Goal: Task Accomplishment & Management: Complete application form

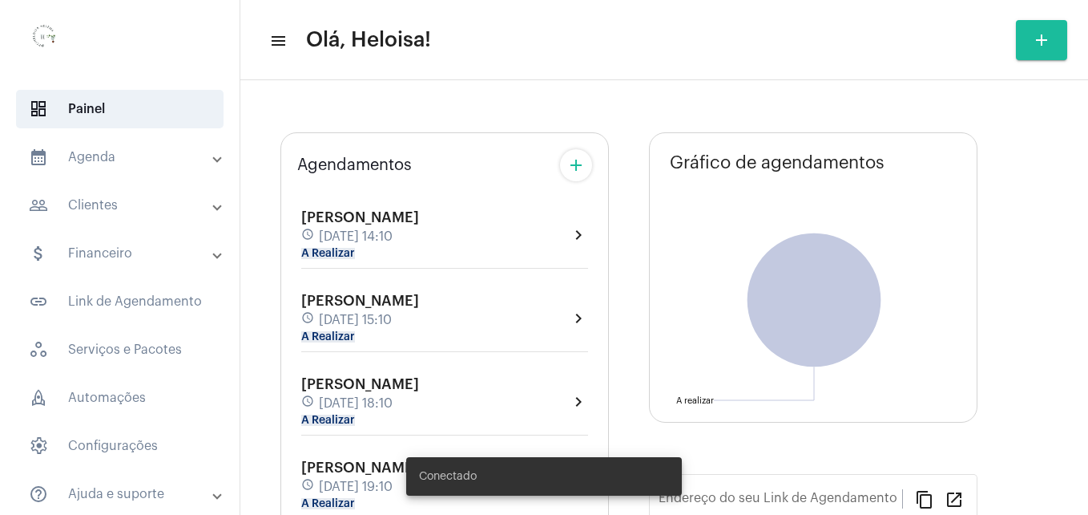
type input "[URL][DOMAIN_NAME]"
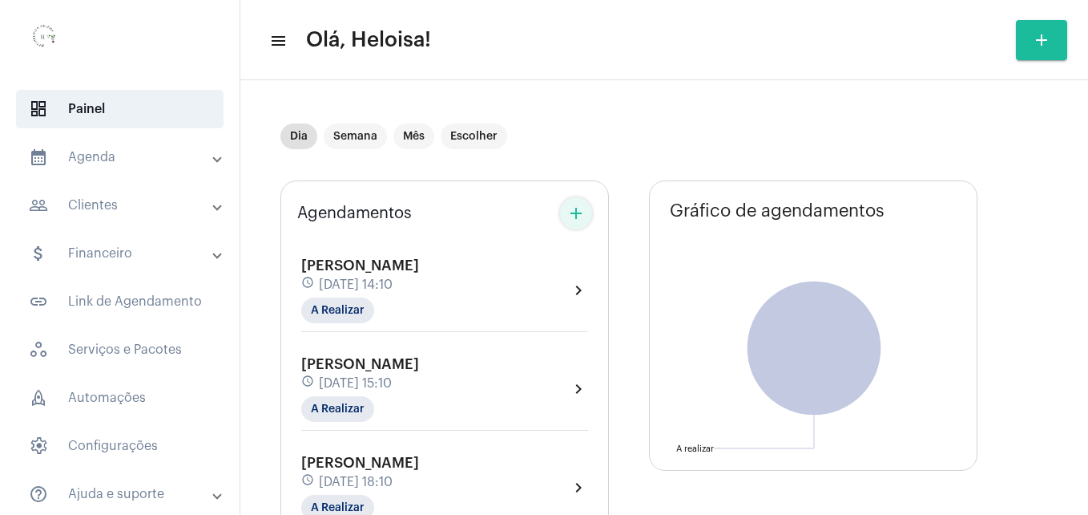
click at [579, 217] on mat-icon "add" at bounding box center [576, 213] width 19 height 19
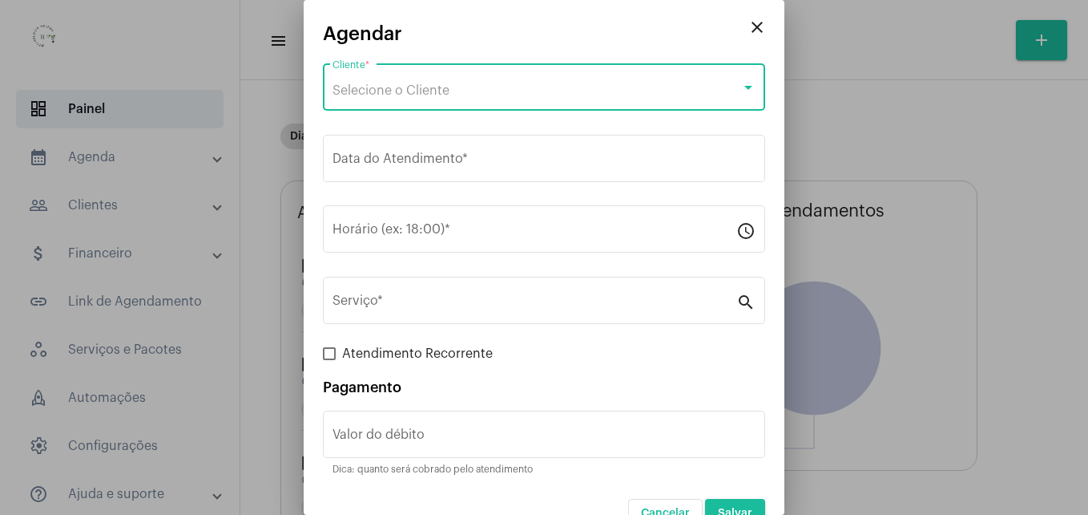
click at [395, 87] on span "Selecione o Cliente" at bounding box center [391, 90] width 117 height 13
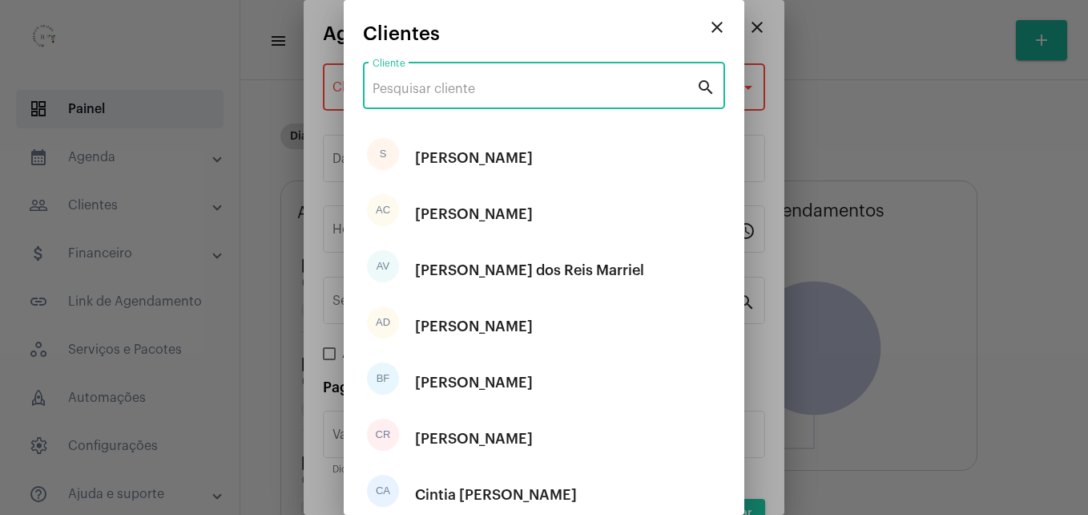
click at [425, 89] on input "Cliente" at bounding box center [535, 89] width 324 height 14
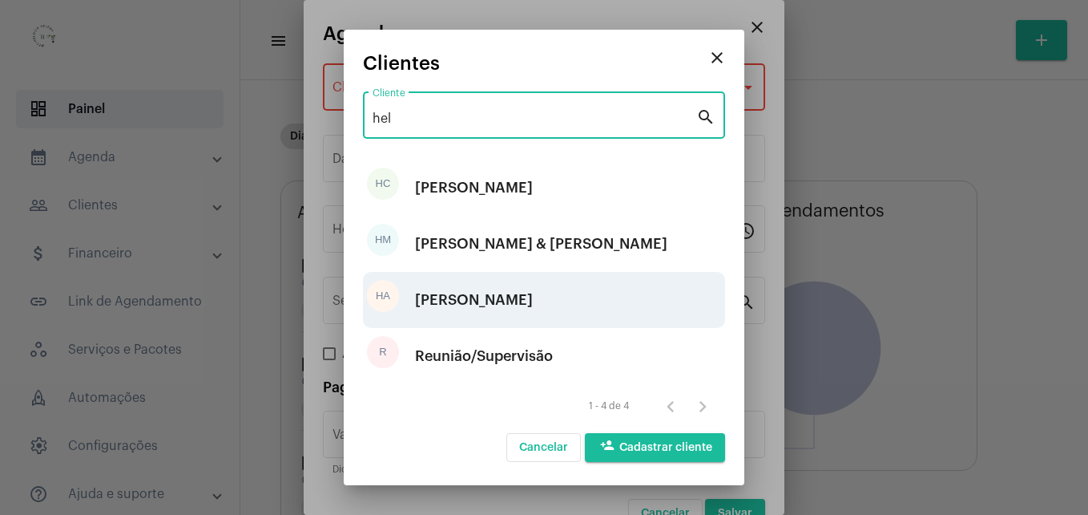
type input "hel"
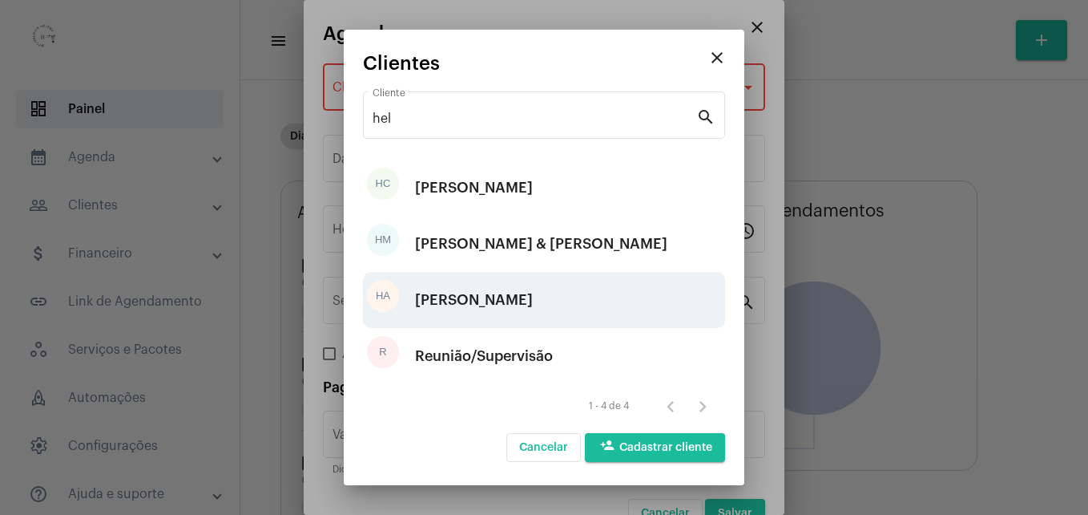
click at [478, 305] on div "[PERSON_NAME]" at bounding box center [474, 300] width 118 height 48
type input "R$"
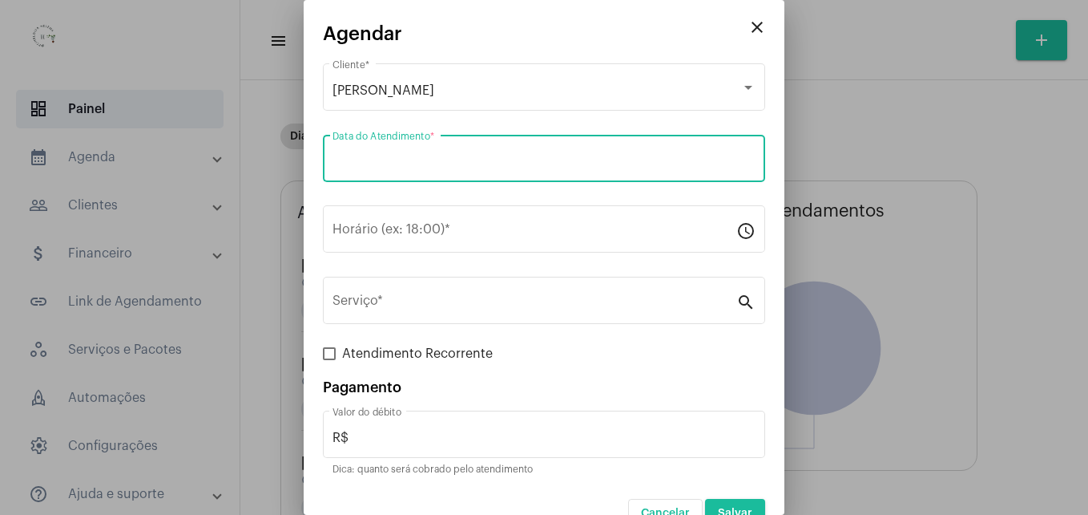
click at [387, 160] on input "Data do Atendimento *" at bounding box center [544, 162] width 423 height 14
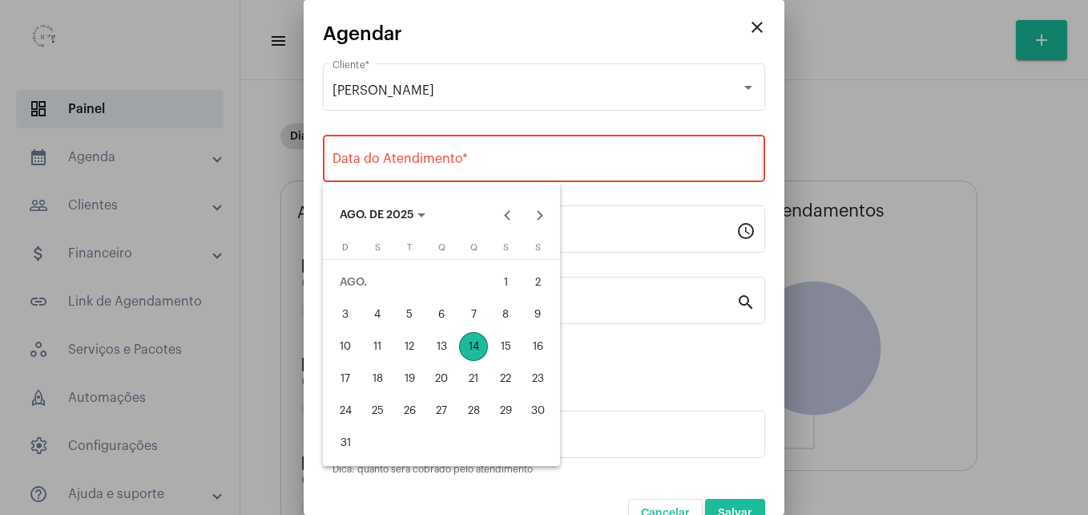
click at [482, 350] on div "14" at bounding box center [473, 346] width 29 height 29
type input "[DATE]"
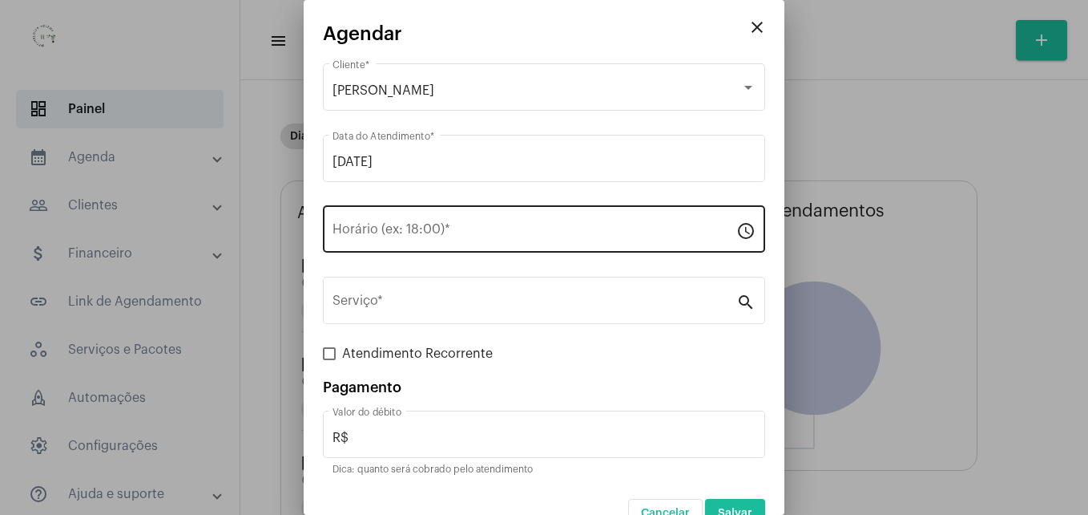
click at [361, 223] on div "Horário (ex: 18:00) *" at bounding box center [535, 227] width 404 height 50
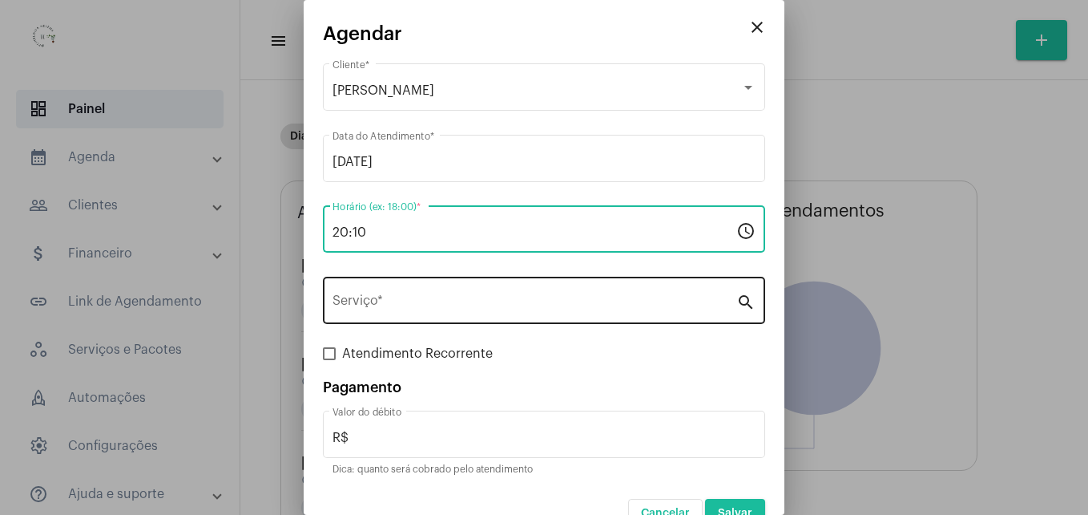
type input "20:10"
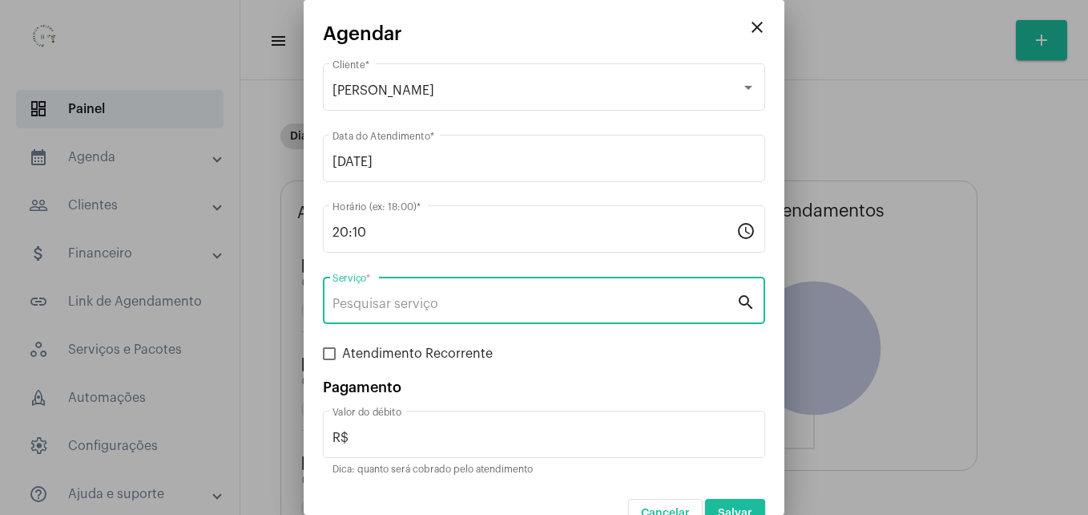
click at [379, 307] on input "Serviço *" at bounding box center [535, 304] width 404 height 14
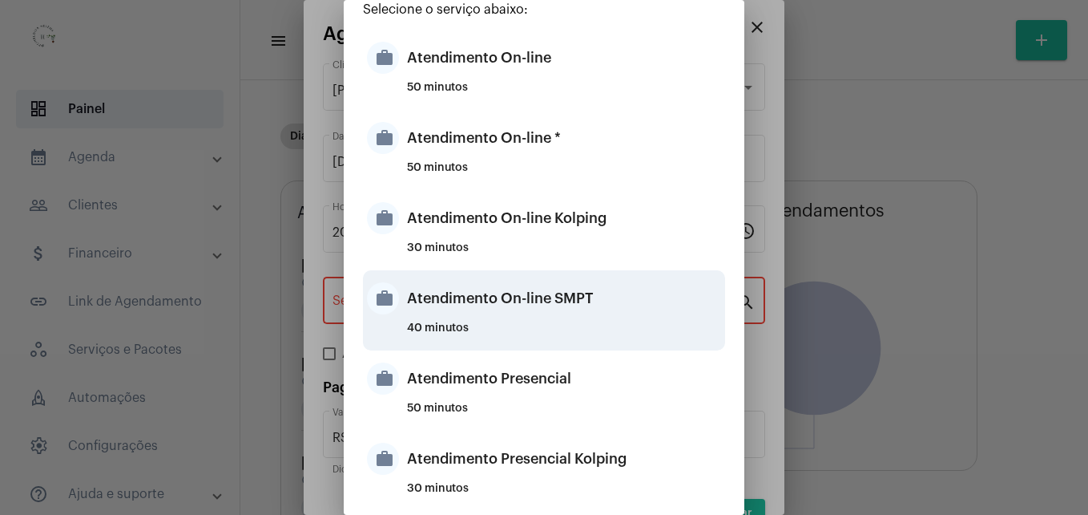
scroll to position [80, 0]
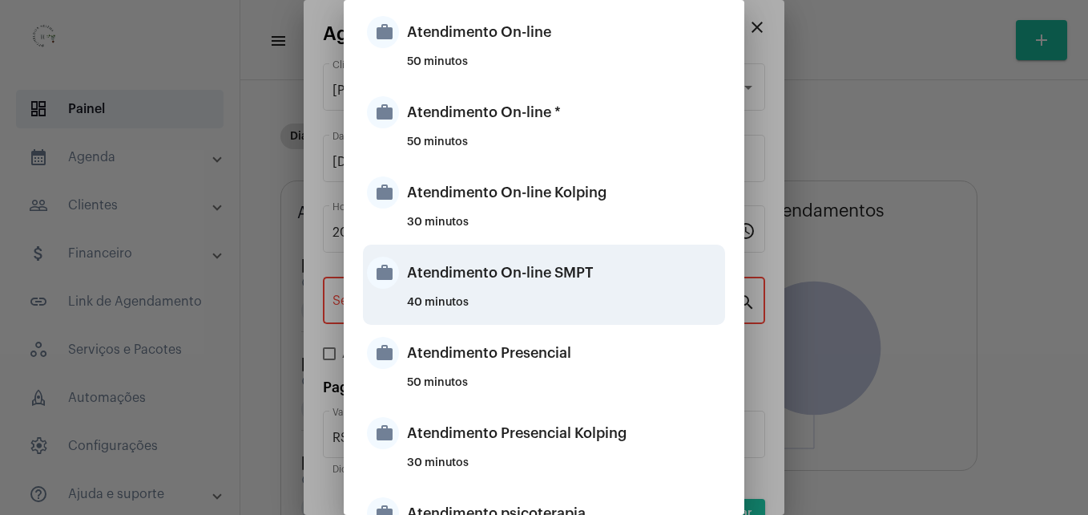
click at [500, 298] on div "40 minutos" at bounding box center [564, 309] width 314 height 24
type input "Atendimento On-line SMPT"
type input "R$ 150"
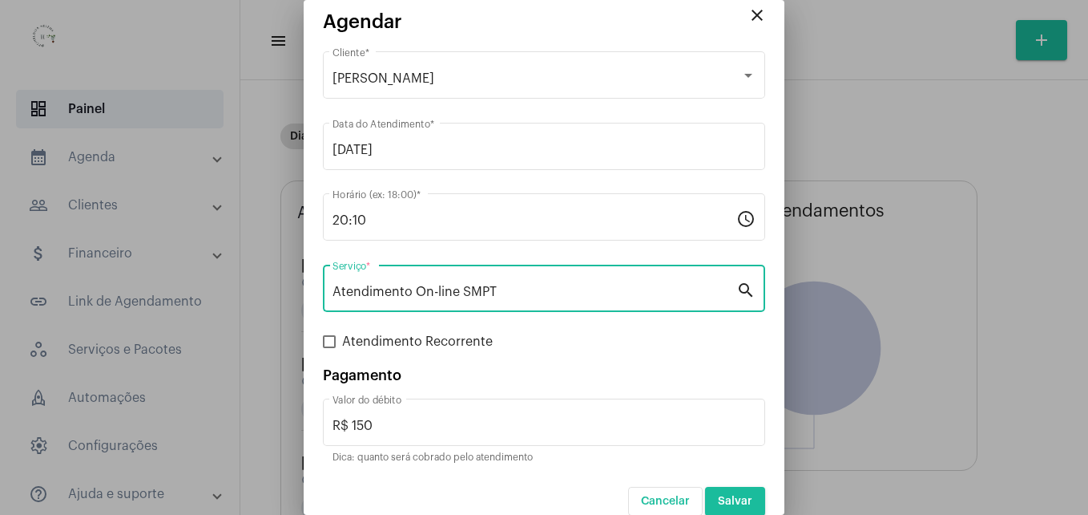
scroll to position [32, 0]
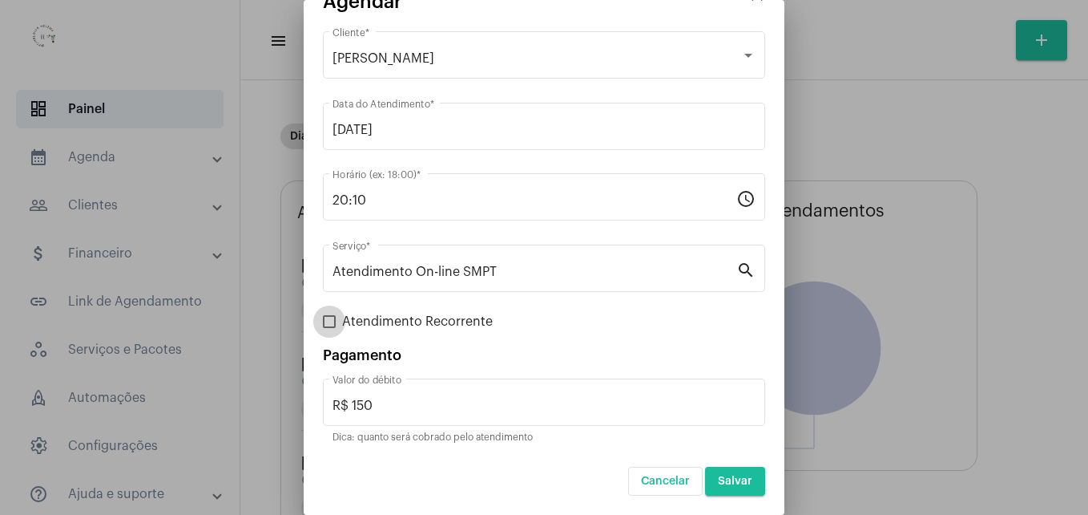
click at [325, 319] on span at bounding box center [329, 321] width 13 height 13
click at [329, 328] on input "Atendimento Recorrente" at bounding box center [329, 328] width 1 height 1
checkbox input "true"
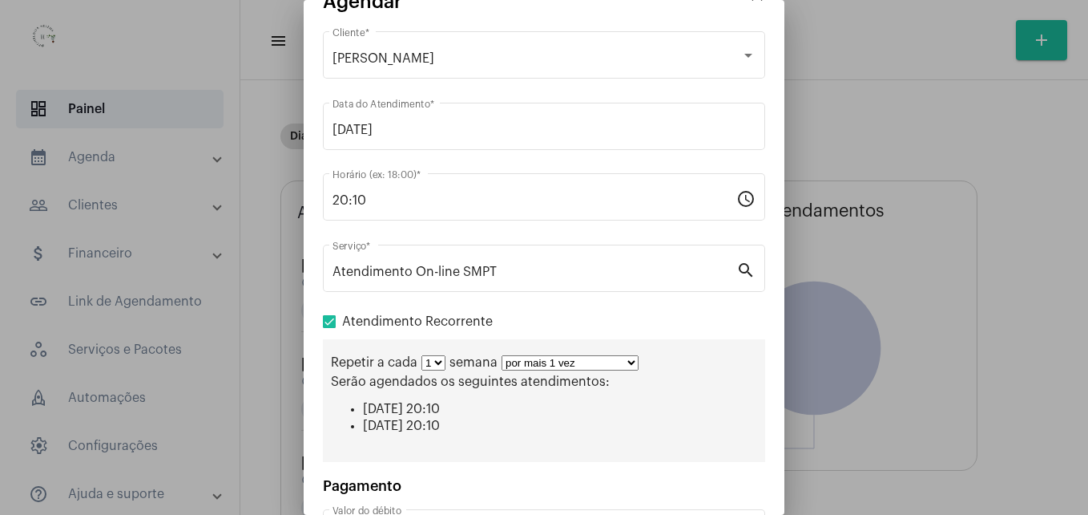
click at [566, 361] on select "por mais 1 vez por mais 2 vezes por mais 3 vezes por mais 4 vezes por mais 5 ve…" at bounding box center [570, 362] width 137 height 15
select select "10: 0"
click at [502, 355] on select "por mais 1 vez por mais 2 vezes por mais 3 vezes por mais 4 vezes por mais 5 ve…" at bounding box center [570, 362] width 137 height 15
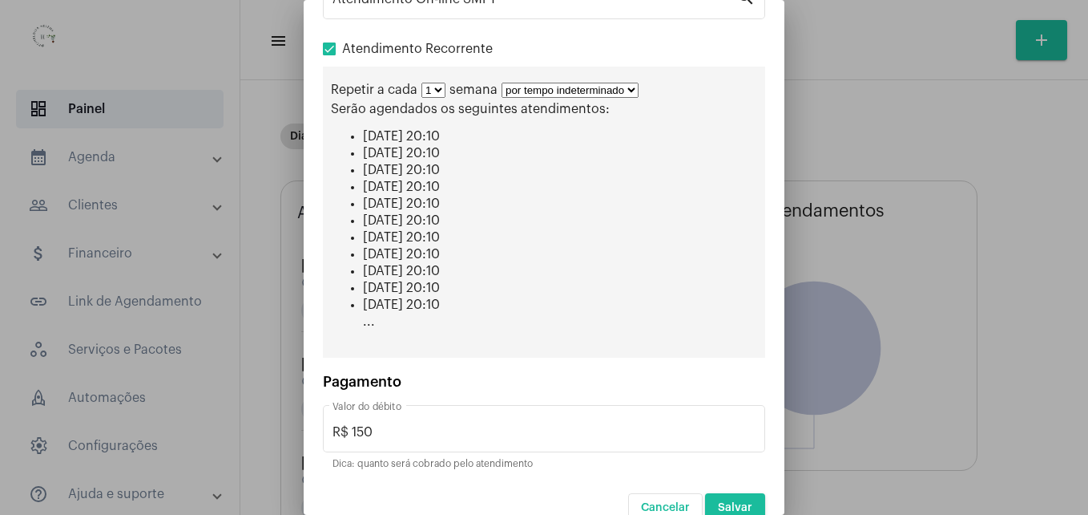
scroll to position [331, 0]
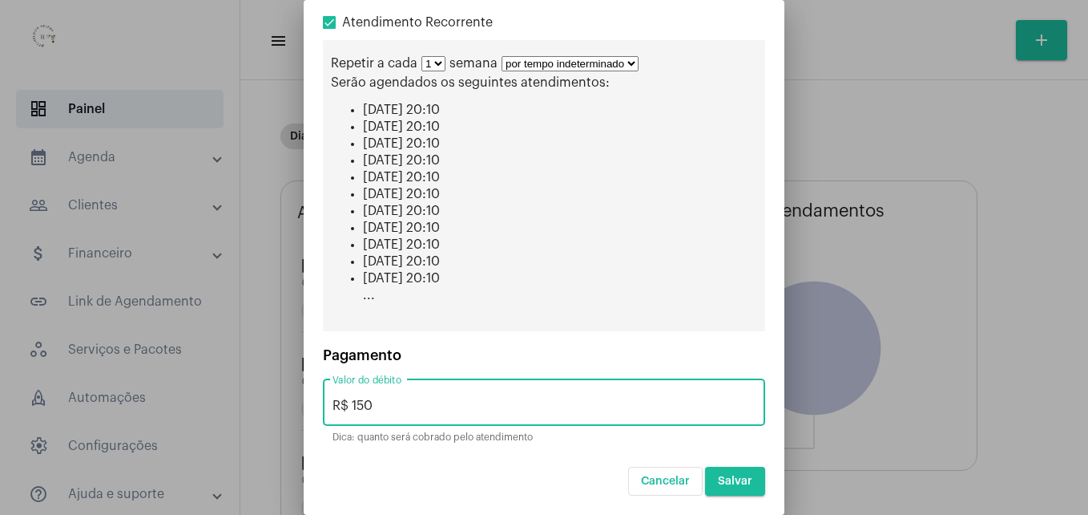
drag, startPoint x: 378, startPoint y: 407, endPoint x: 352, endPoint y: 407, distance: 25.6
click at [352, 407] on input "R$ 150" at bounding box center [544, 405] width 423 height 14
type input "R$ 50"
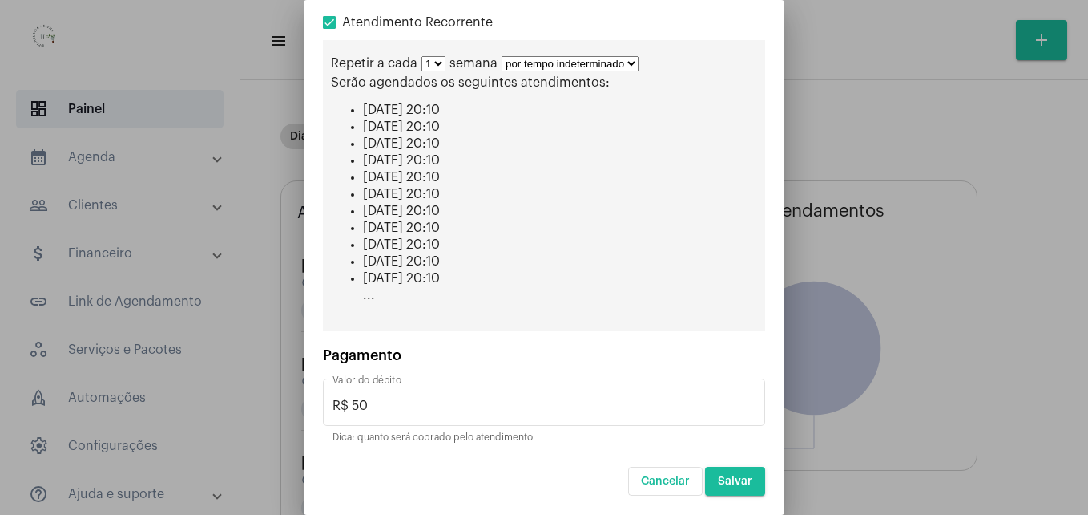
click at [723, 351] on div "Pagamento" at bounding box center [544, 355] width 442 height 16
click at [724, 478] on span "Salvar" at bounding box center [735, 480] width 34 height 11
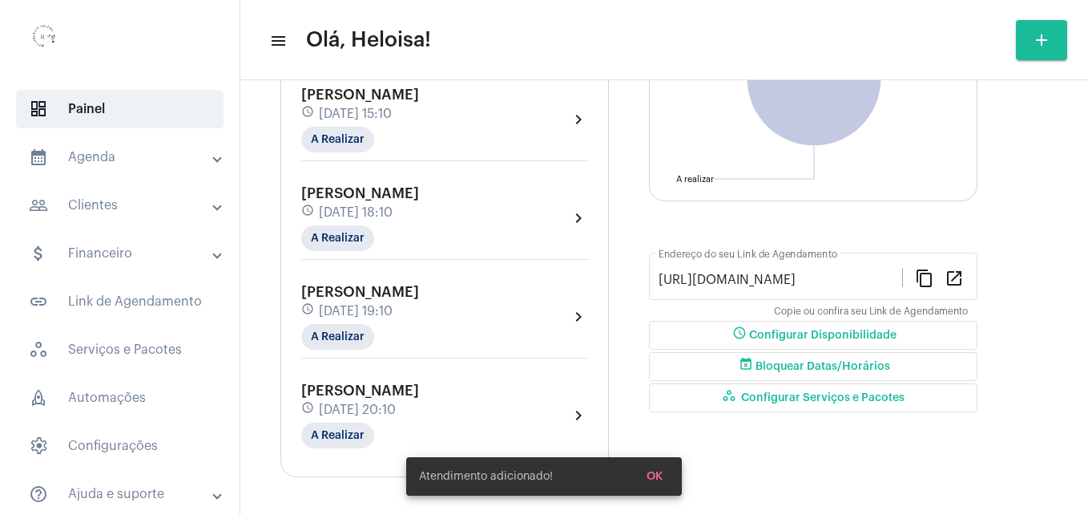
scroll to position [272, 0]
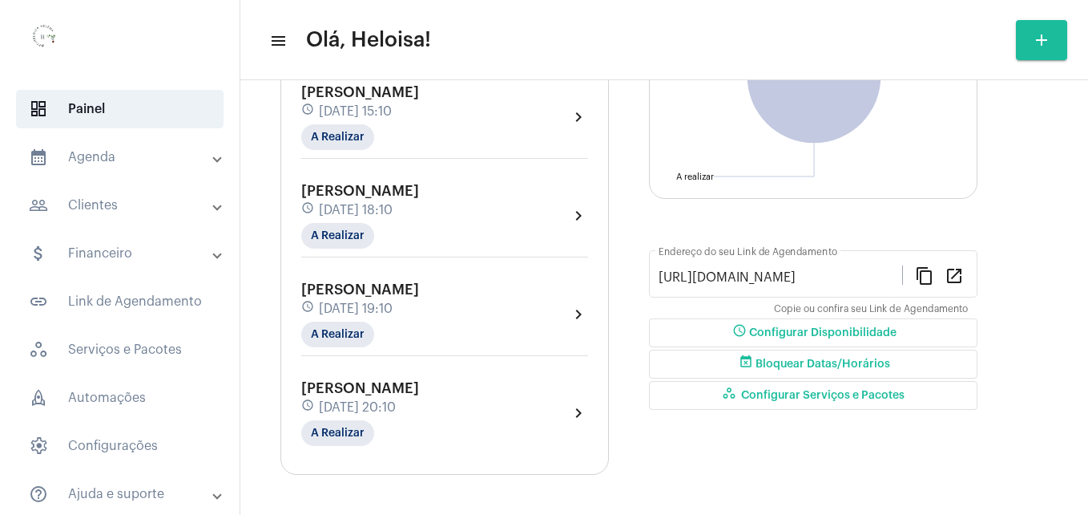
click at [214, 156] on span at bounding box center [217, 158] width 6 height 14
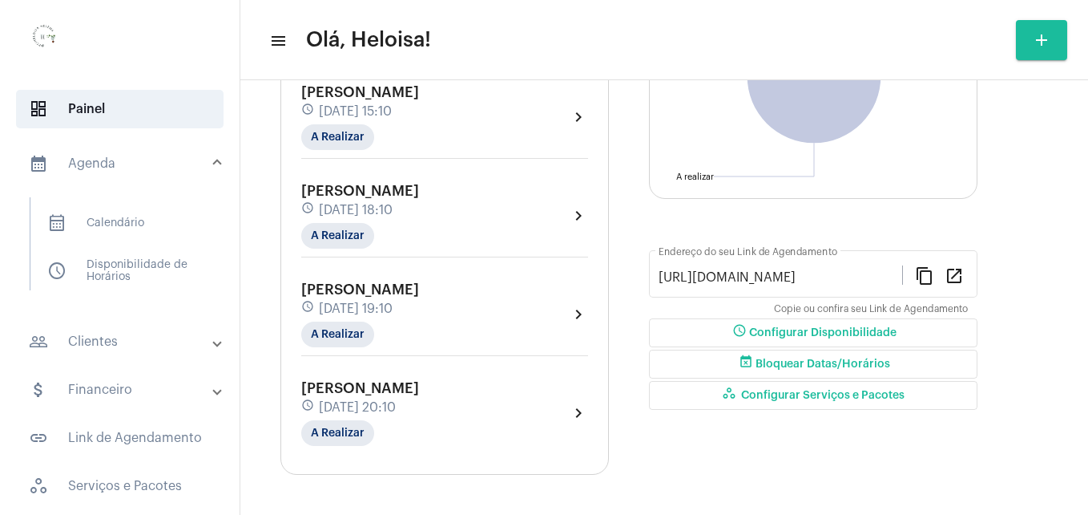
click at [105, 345] on mat-panel-title "people_outline Clientes" at bounding box center [121, 341] width 185 height 19
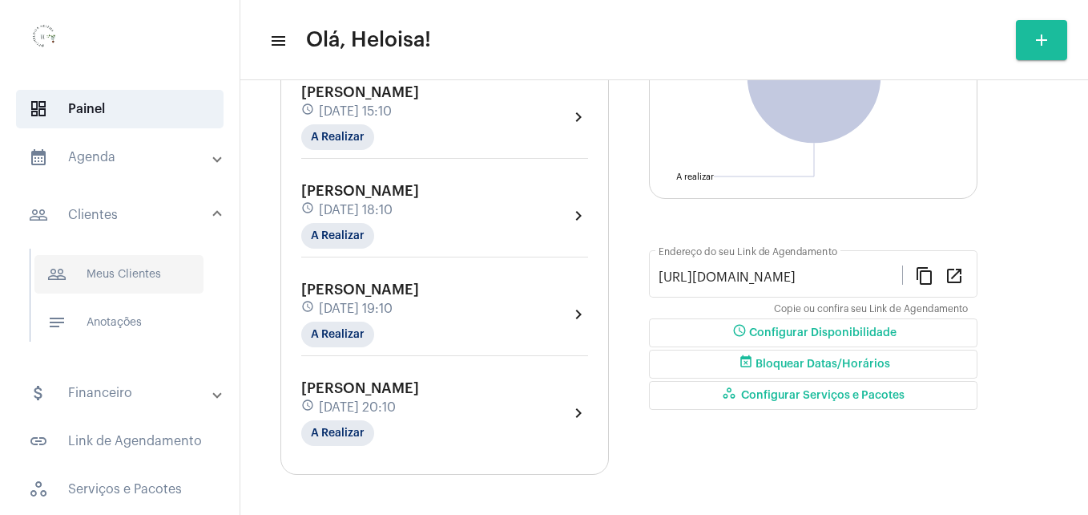
click at [127, 271] on span "people_outline Meus Clientes" at bounding box center [118, 274] width 169 height 38
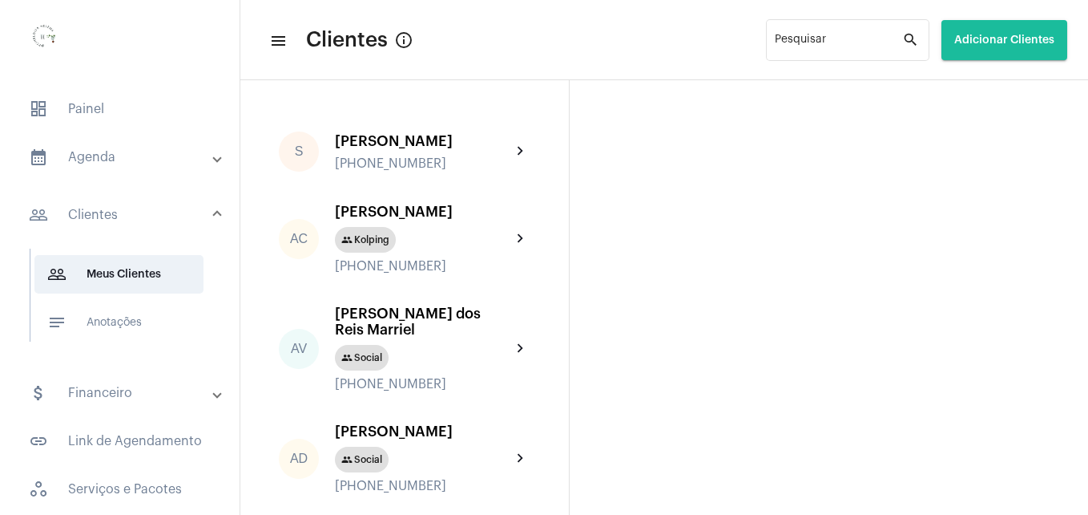
click at [1024, 34] on span "Adicionar Clientes" at bounding box center [1005, 39] width 100 height 11
click at [1015, 91] on span "add Novo Cliente" at bounding box center [1002, 84] width 93 height 29
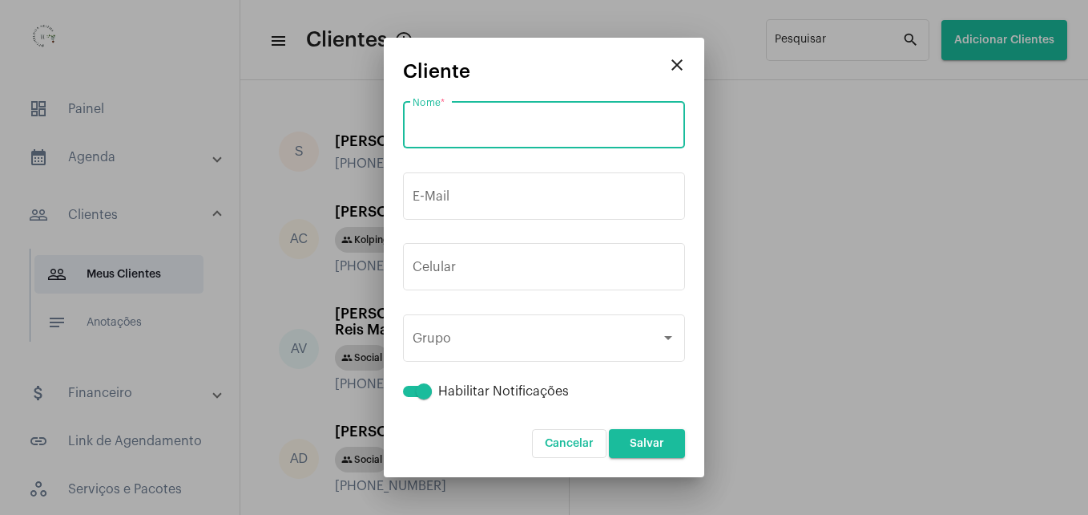
click at [477, 133] on input "Nome *" at bounding box center [544, 128] width 263 height 14
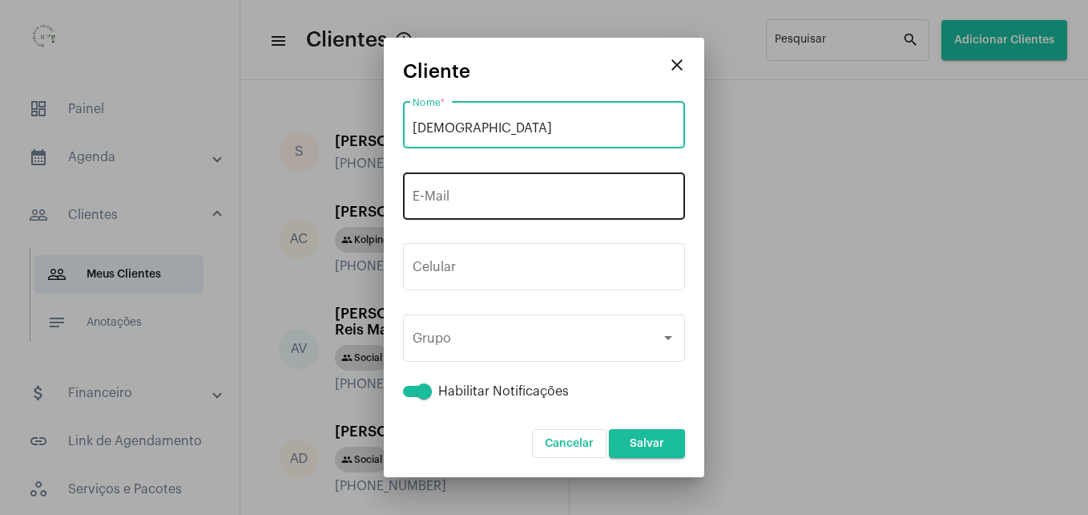
type input "[DEMOGRAPHIC_DATA]"
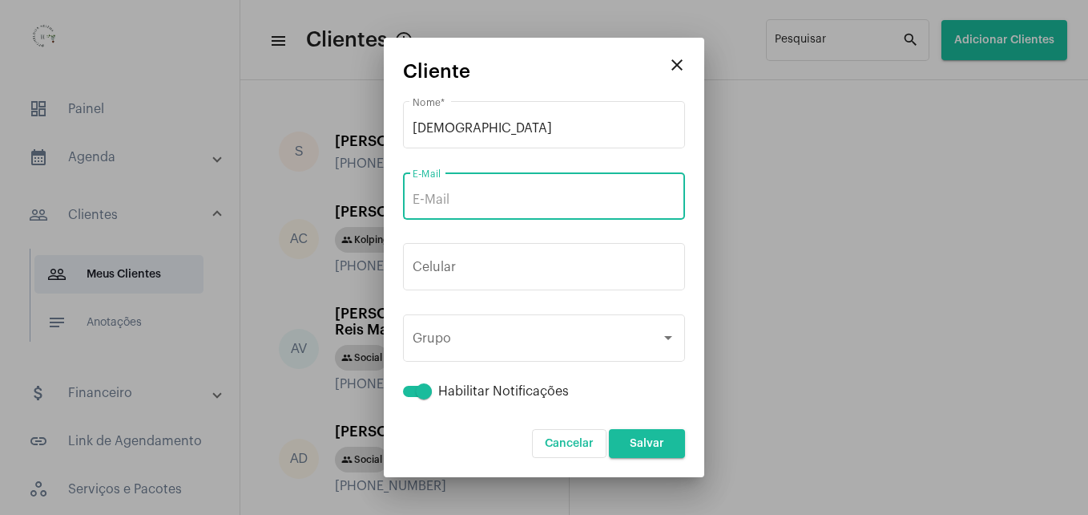
click at [480, 203] on input "E-Mail" at bounding box center [544, 199] width 263 height 14
click at [424, 263] on button "+55" at bounding box center [449, 270] width 72 height 40
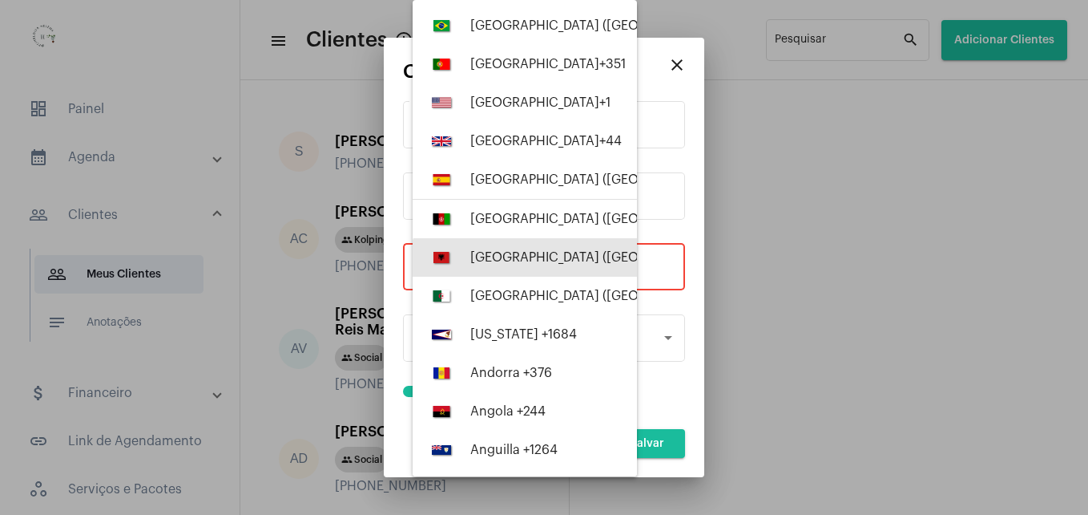
click at [540, 268] on button "[GEOGRAPHIC_DATA] ([GEOGRAPHIC_DATA]) +355" at bounding box center [525, 257] width 224 height 38
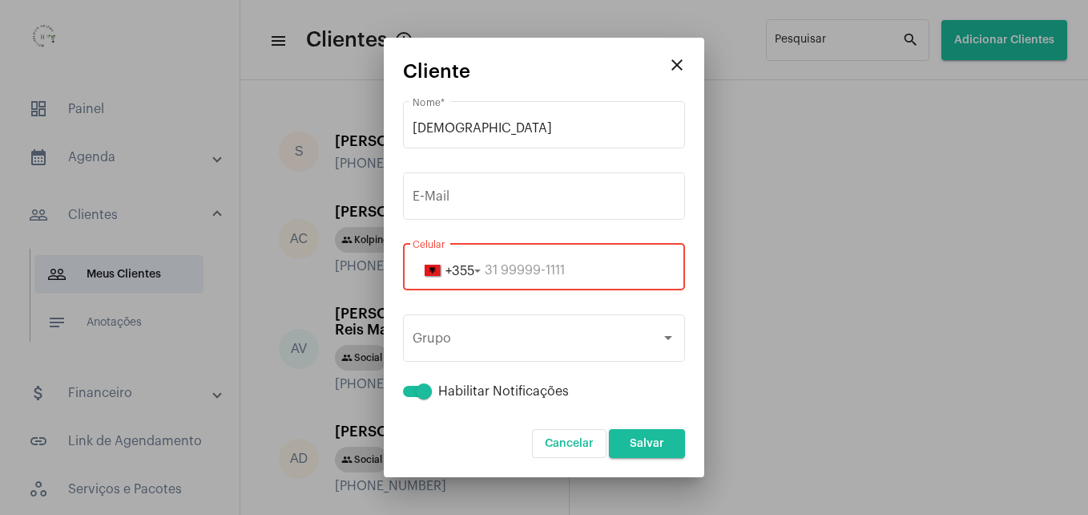
click at [535, 269] on input "tel" at bounding box center [544, 270] width 263 height 14
click at [481, 269] on button "+355" at bounding box center [449, 270] width 72 height 40
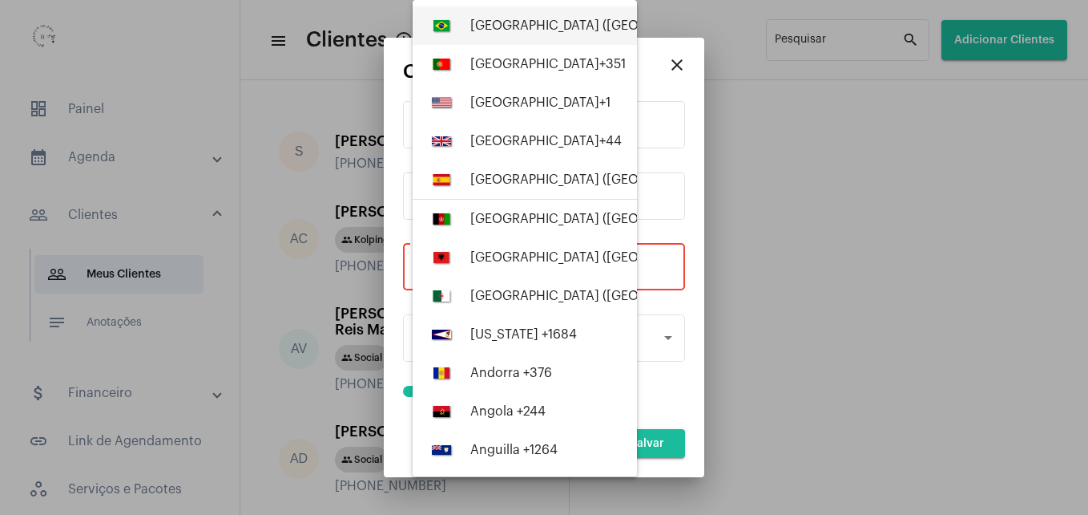
click at [498, 22] on div "[GEOGRAPHIC_DATA] ([GEOGRAPHIC_DATA]) +55" at bounding box center [615, 25] width 290 height 14
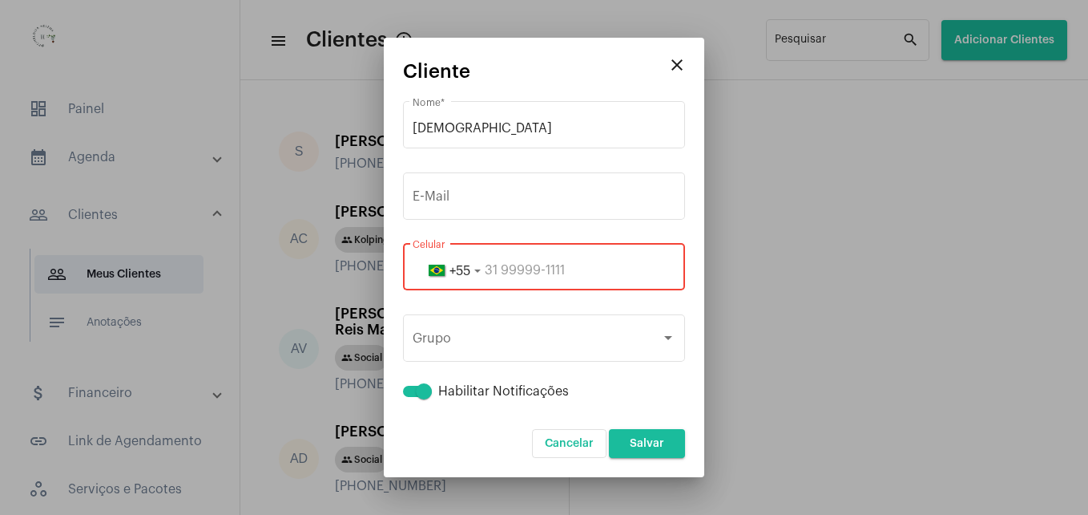
click at [546, 264] on input "tel" at bounding box center [544, 270] width 263 height 14
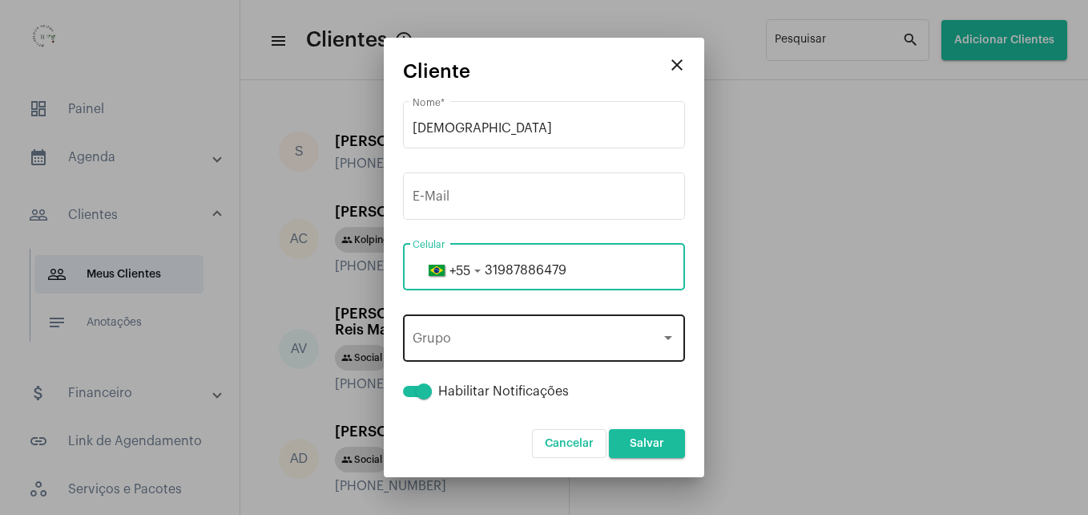
type input "31987886479"
click at [540, 328] on div "Grupo Grupo" at bounding box center [544, 336] width 263 height 50
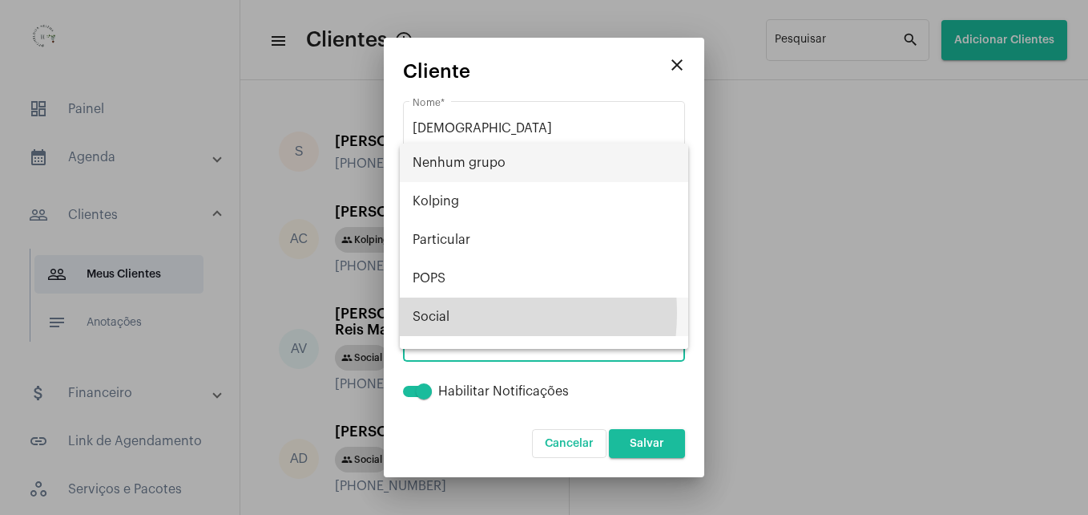
click at [444, 313] on span "Social" at bounding box center [544, 316] width 263 height 38
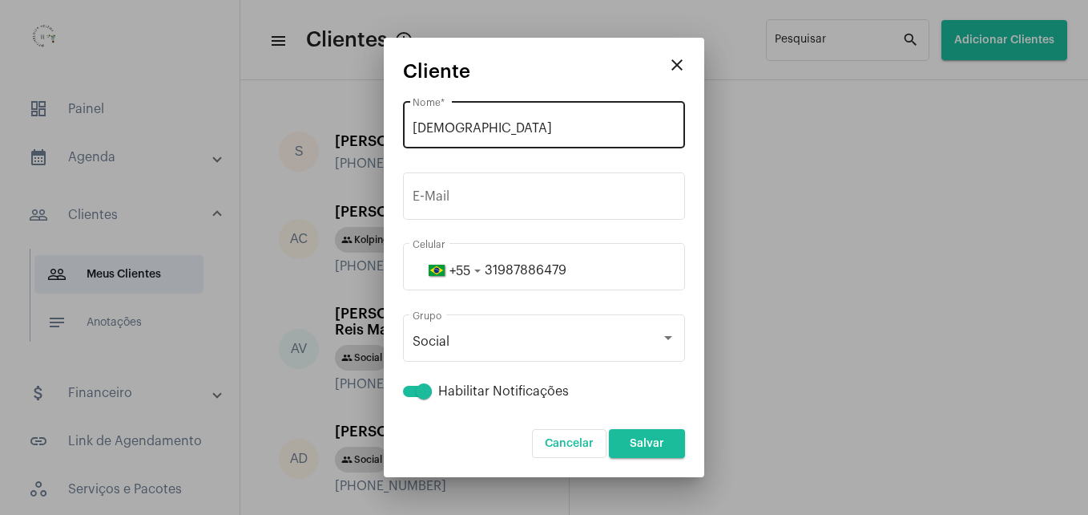
drag, startPoint x: 643, startPoint y: 446, endPoint x: 486, endPoint y: 132, distance: 351.3
click at [491, 143] on form "Juscilene Nome * E-Mail [PHONE_NUMBER] Celular Social Grupo Habilitar Notificaç…" at bounding box center [544, 278] width 282 height 360
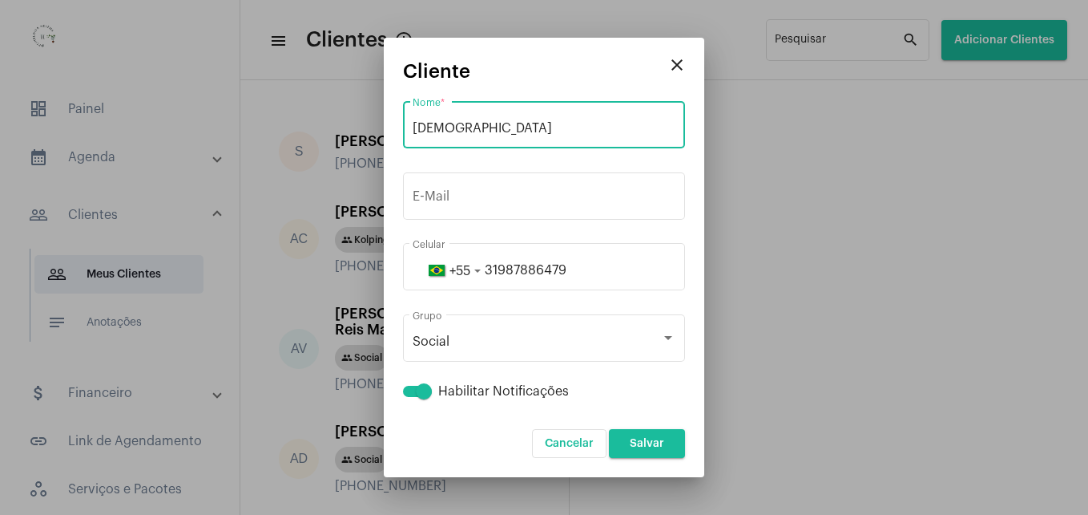
click at [483, 127] on input "[DEMOGRAPHIC_DATA]" at bounding box center [544, 128] width 263 height 14
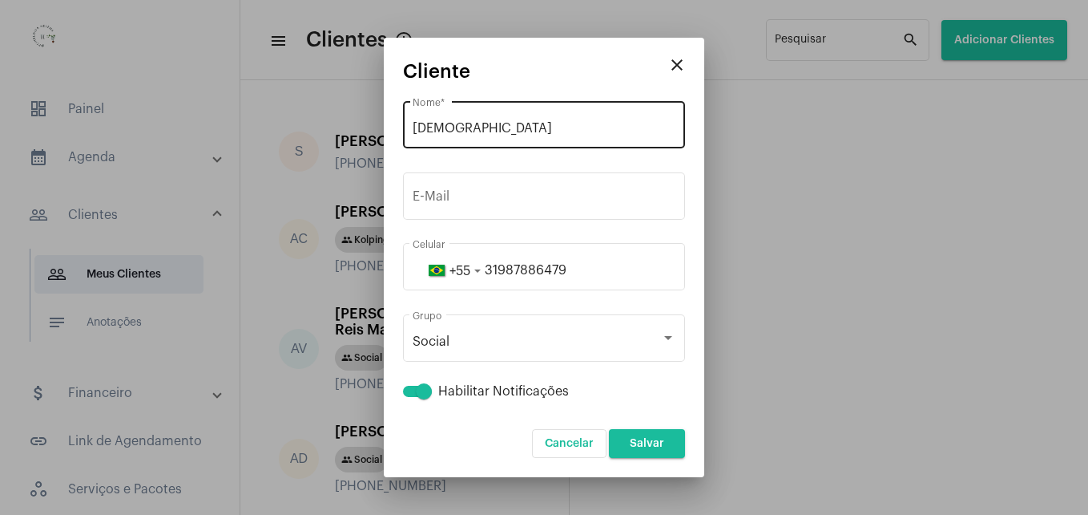
drag, startPoint x: 437, startPoint y: 124, endPoint x: 518, endPoint y: 119, distance: 81.1
click at [518, 119] on div "Juscilene Nome *" at bounding box center [544, 123] width 263 height 50
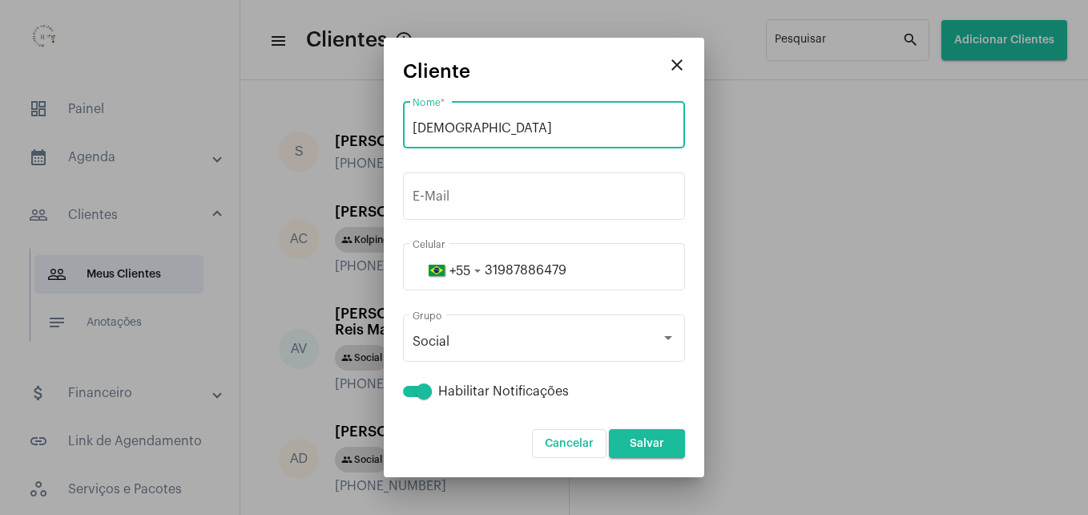
click at [514, 131] on input "[DEMOGRAPHIC_DATA]" at bounding box center [544, 128] width 263 height 14
type input "[PERSON_NAME]"
click at [659, 446] on span "Salvar" at bounding box center [647, 443] width 34 height 11
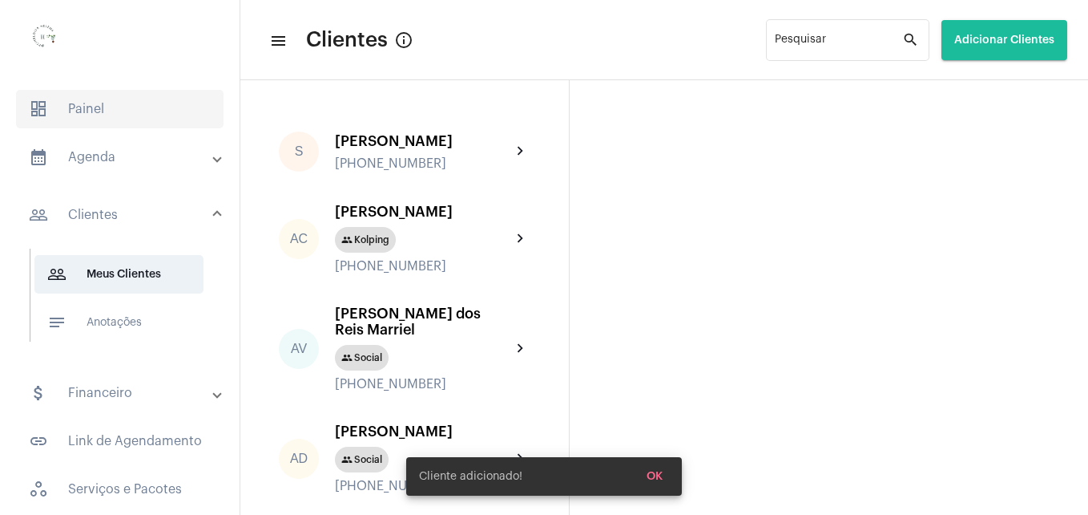
click at [111, 111] on span "dashboard Painel" at bounding box center [120, 109] width 208 height 38
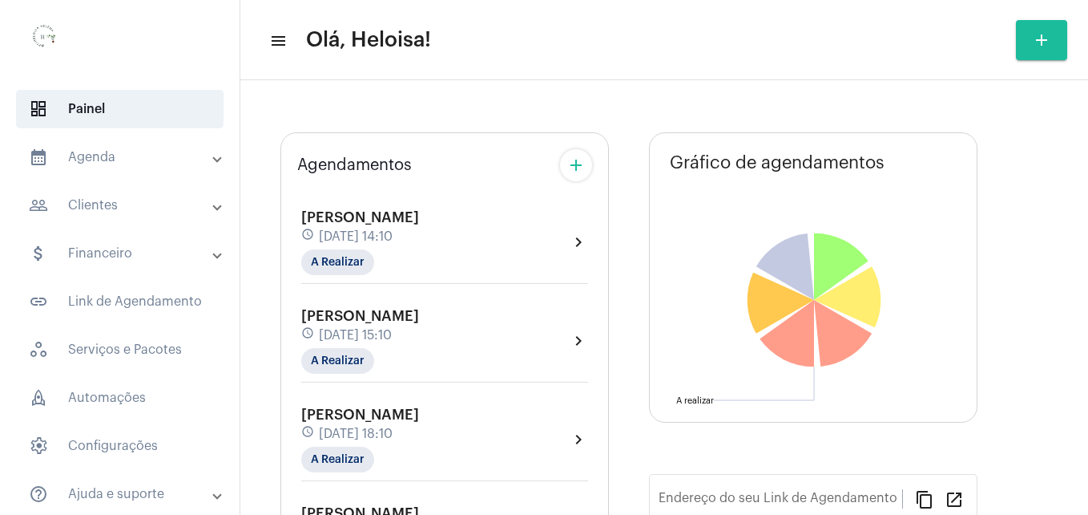
type input "[URL][DOMAIN_NAME]"
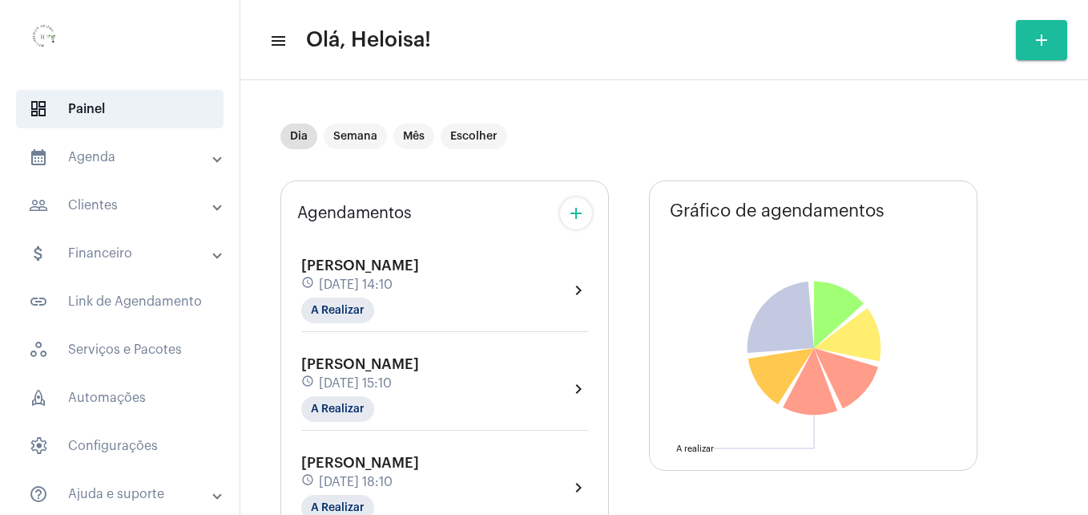
click at [570, 166] on div "Dia Semana Mês Escolher" at bounding box center [627, 136] width 693 height 80
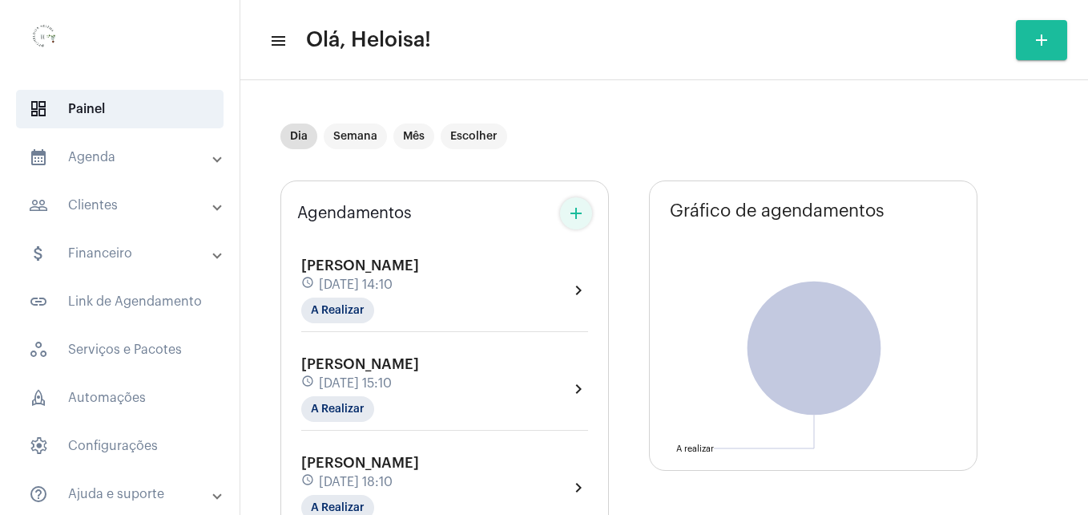
click at [574, 217] on mat-icon "add" at bounding box center [576, 213] width 19 height 19
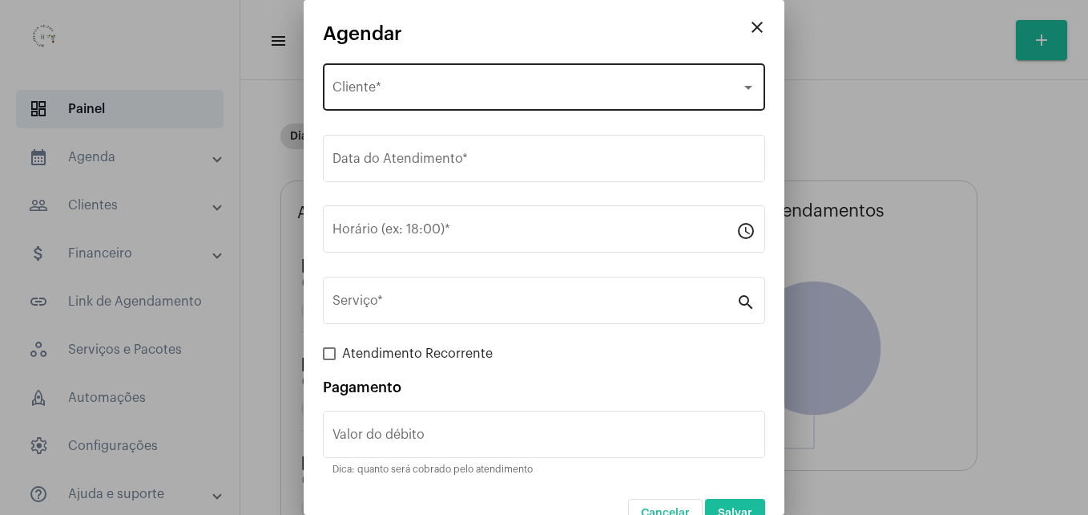
click at [506, 103] on div "Selecione o Cliente Cliente *" at bounding box center [544, 85] width 423 height 50
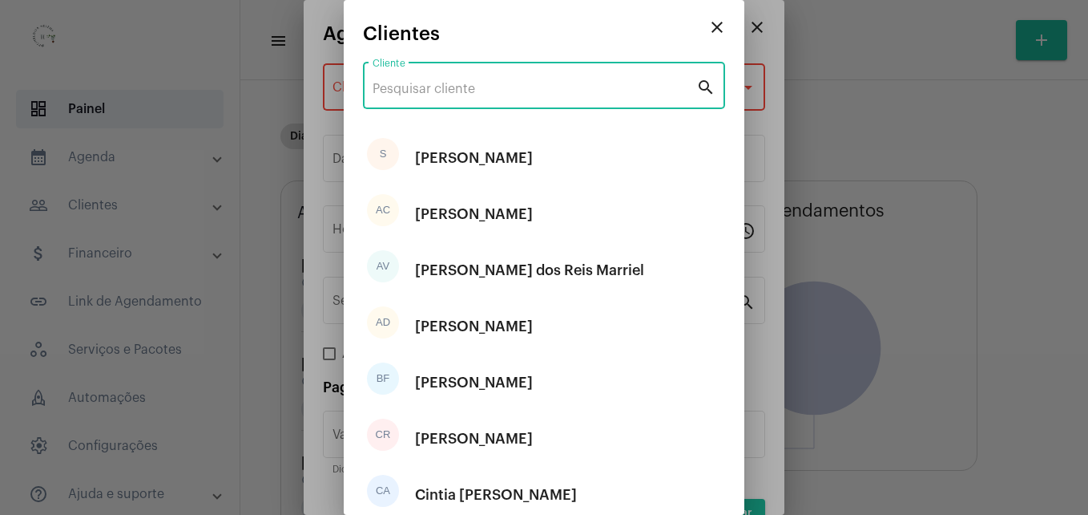
click at [477, 83] on input "Cliente" at bounding box center [535, 89] width 324 height 14
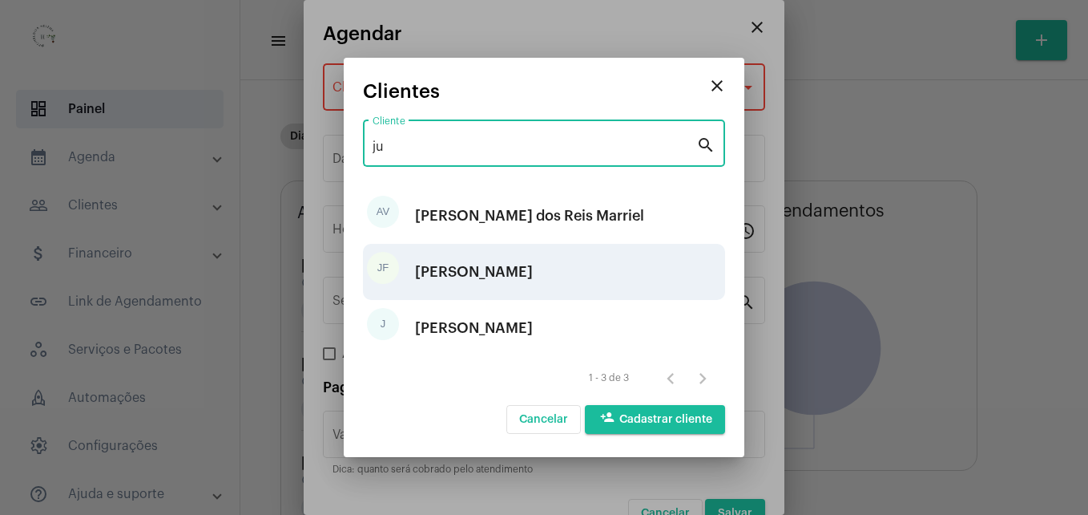
type input "ju"
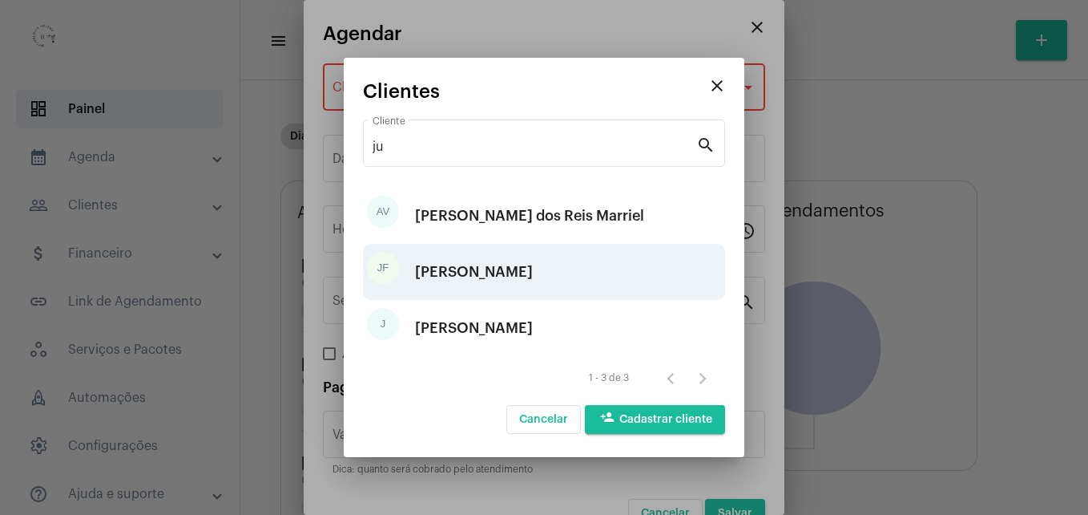
click at [509, 277] on div "[PERSON_NAME]" at bounding box center [474, 272] width 118 height 48
type input "R$"
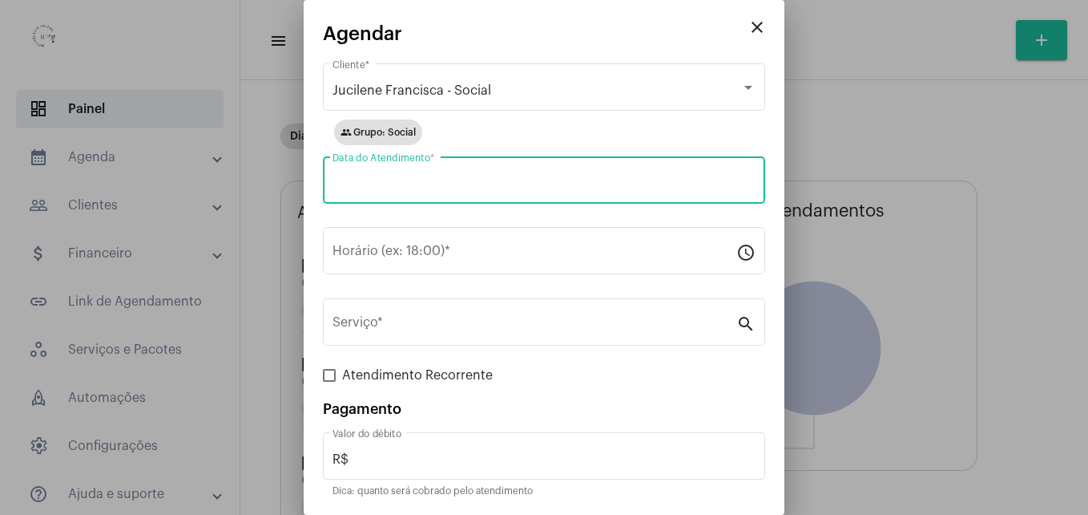
click at [446, 179] on input "Data do Atendimento *" at bounding box center [544, 183] width 423 height 14
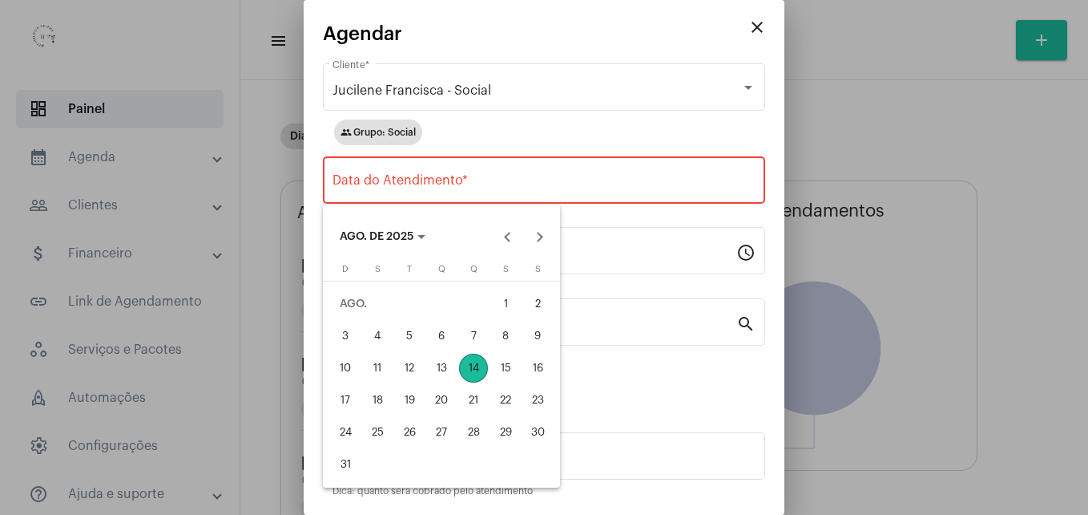
click at [479, 365] on div "14" at bounding box center [473, 367] width 29 height 29
type input "[DATE]"
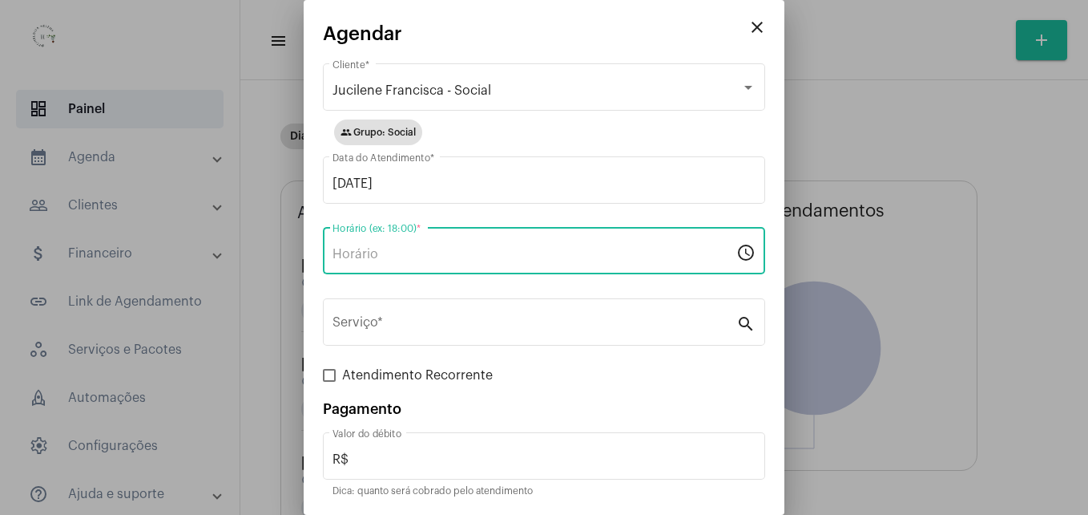
click at [384, 252] on input "Horário (ex: 18:00) *" at bounding box center [535, 254] width 404 height 14
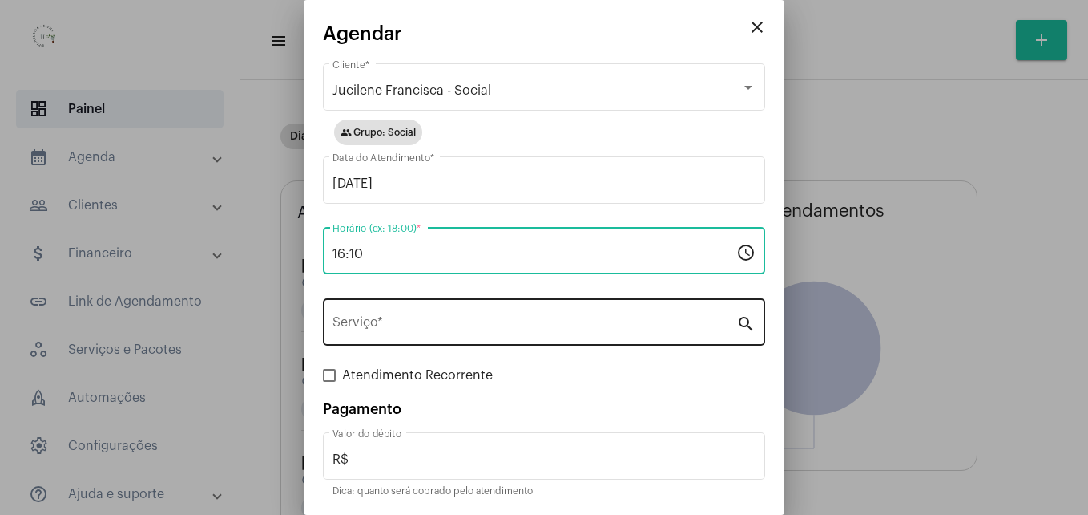
type input "16:10"
click at [436, 325] on input "Serviço *" at bounding box center [535, 325] width 404 height 14
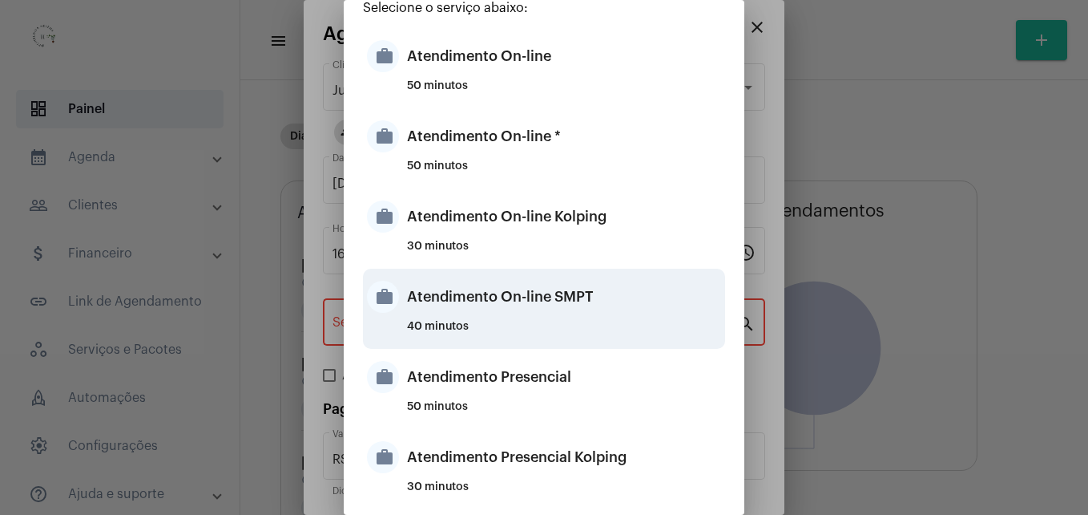
scroll to position [80, 0]
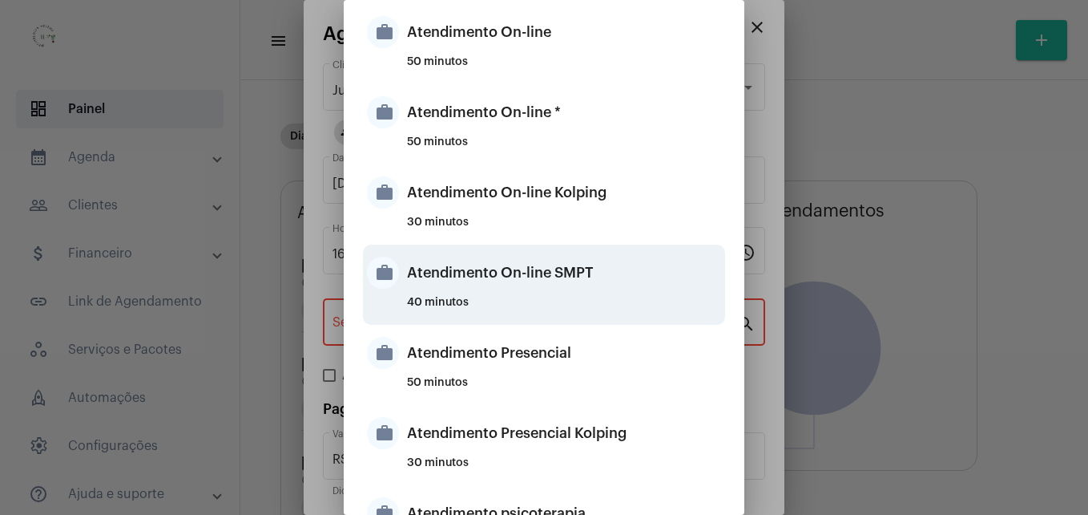
click at [490, 293] on div "Atendimento On-line SMPT" at bounding box center [564, 272] width 314 height 48
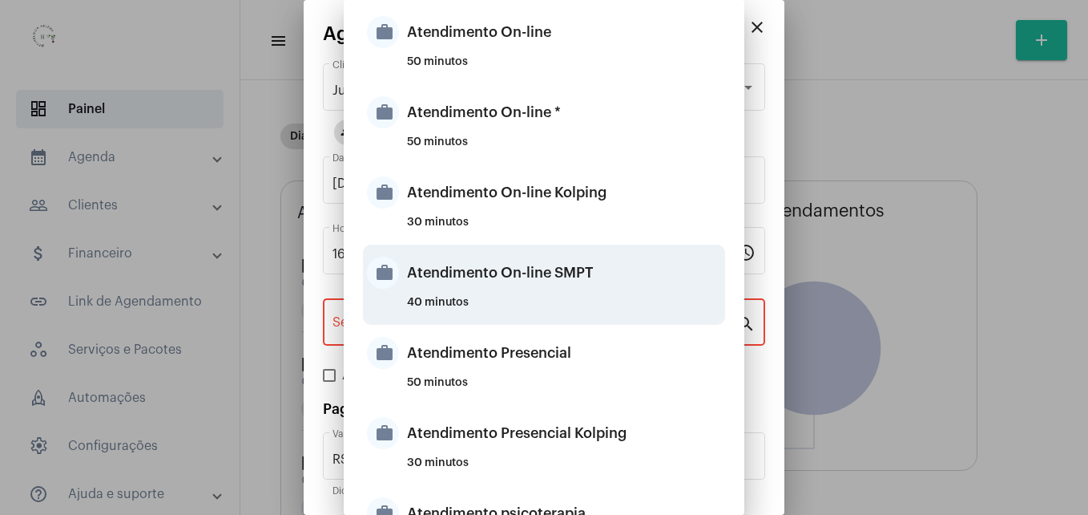
type input "Atendimento On-line SMPT"
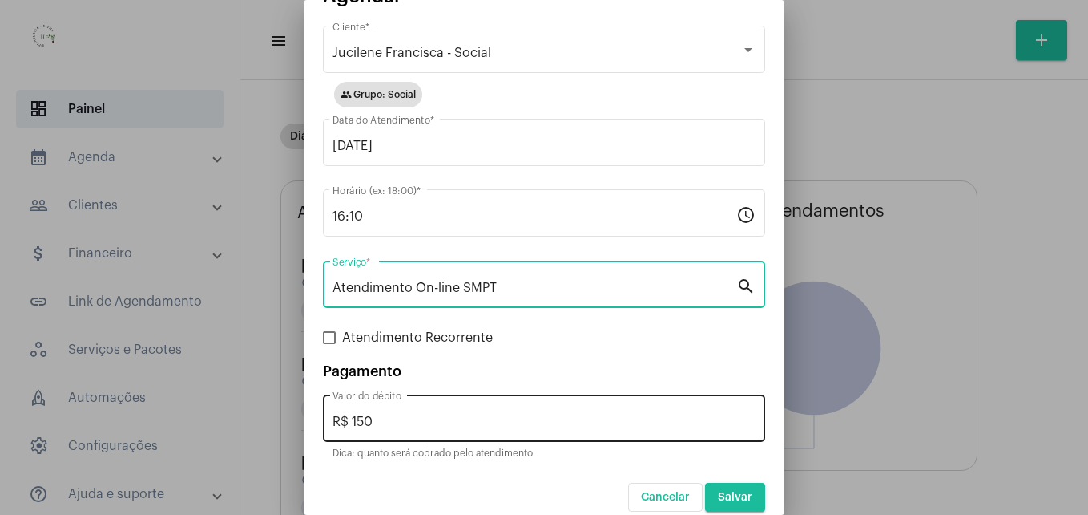
scroll to position [54, 0]
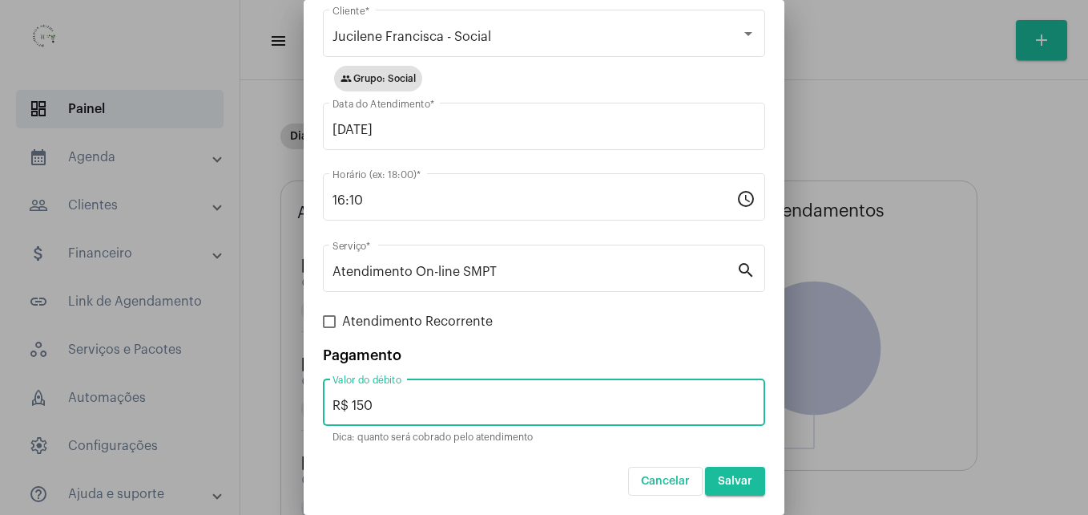
drag, startPoint x: 416, startPoint y: 406, endPoint x: 353, endPoint y: 404, distance: 62.6
click at [353, 404] on input "R$ 150" at bounding box center [544, 405] width 423 height 14
type input "R$ 40"
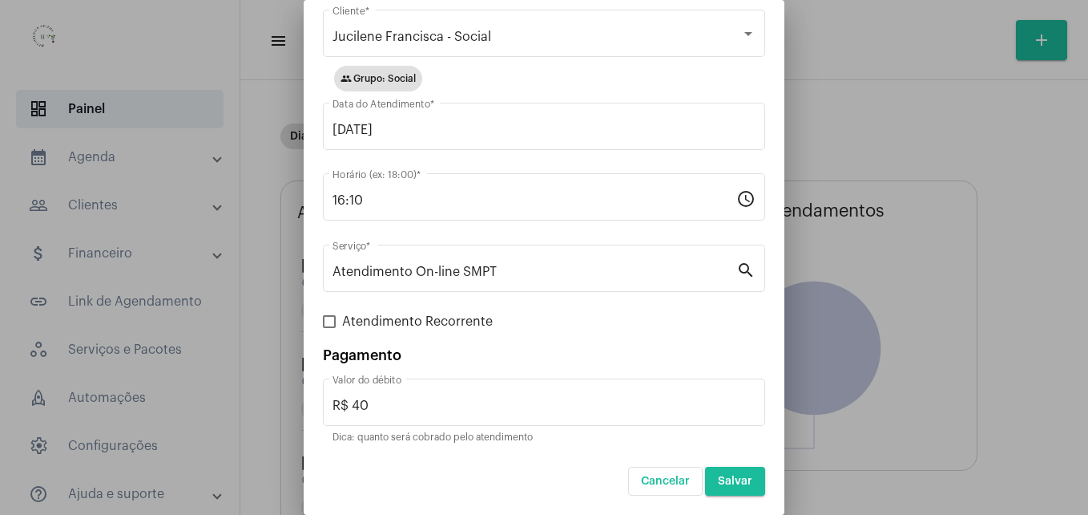
click at [591, 338] on form "Jucilene Francisca - Social Cliente * group Grupo: Social [DATE] Data do Atendi…" at bounding box center [544, 250] width 442 height 489
click at [332, 328] on label "Atendimento Recorrente" at bounding box center [408, 321] width 170 height 19
click at [329, 328] on input "Atendimento Recorrente" at bounding box center [329, 328] width 1 height 1
checkbox input "true"
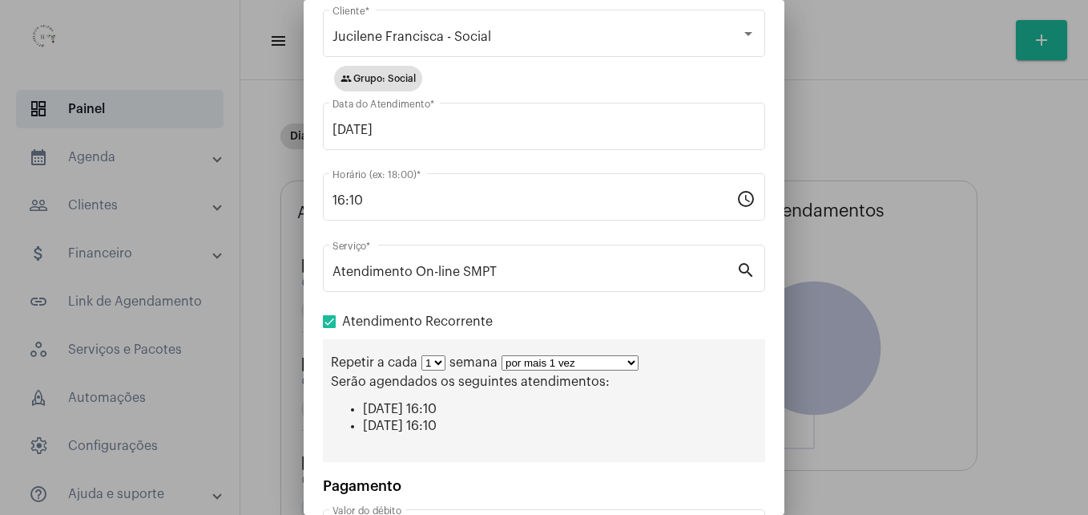
click at [561, 363] on select "por mais 1 vez por mais 2 vezes por mais 3 vezes por mais 4 vezes por mais 5 ve…" at bounding box center [570, 362] width 137 height 15
select select "10: 0"
click at [502, 355] on select "por mais 1 vez por mais 2 vezes por mais 3 vezes por mais 4 vezes por mais 5 ve…" at bounding box center [570, 362] width 137 height 15
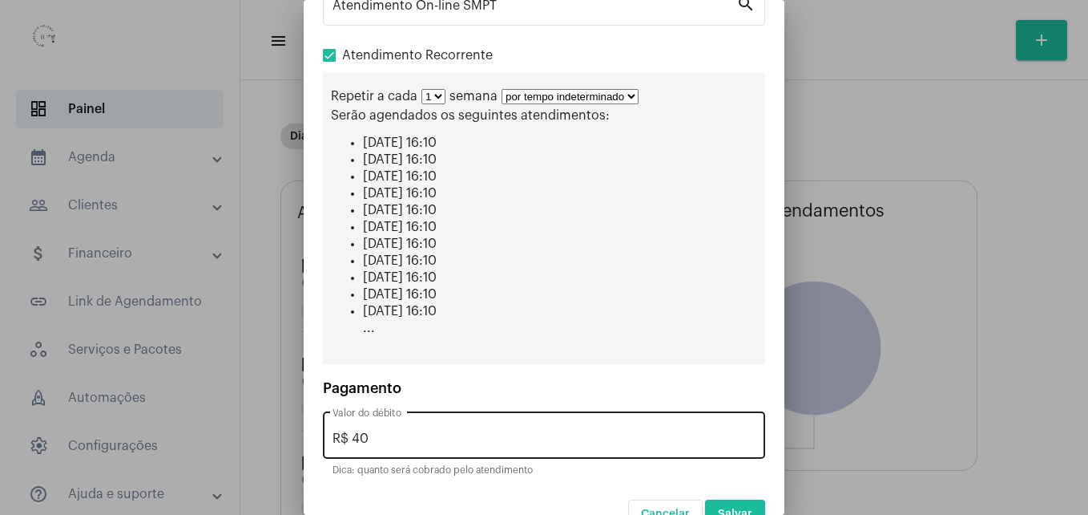
scroll to position [353, 0]
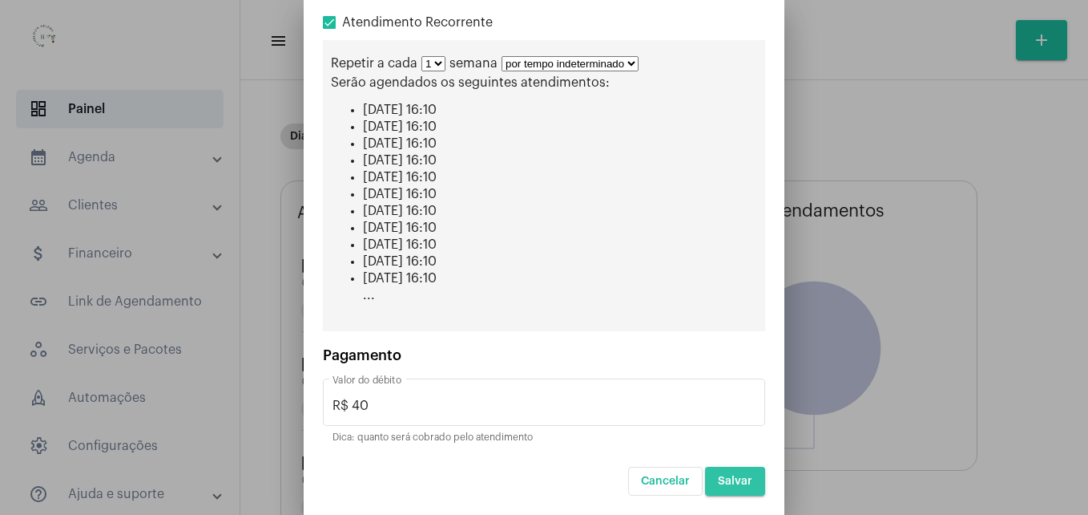
click at [721, 473] on button "Salvar" at bounding box center [735, 480] width 60 height 29
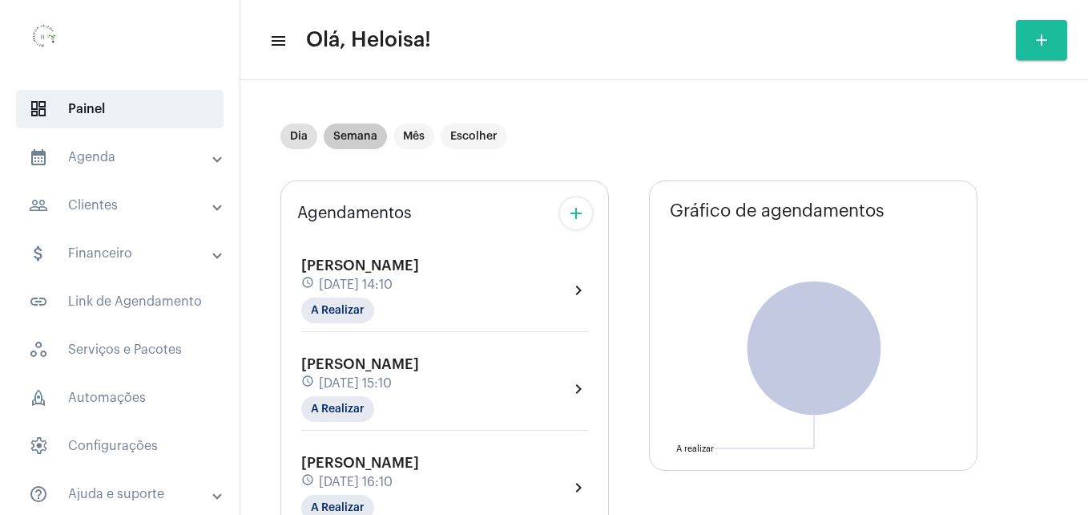
click at [359, 136] on mat-chip "Semana" at bounding box center [355, 136] width 63 height 26
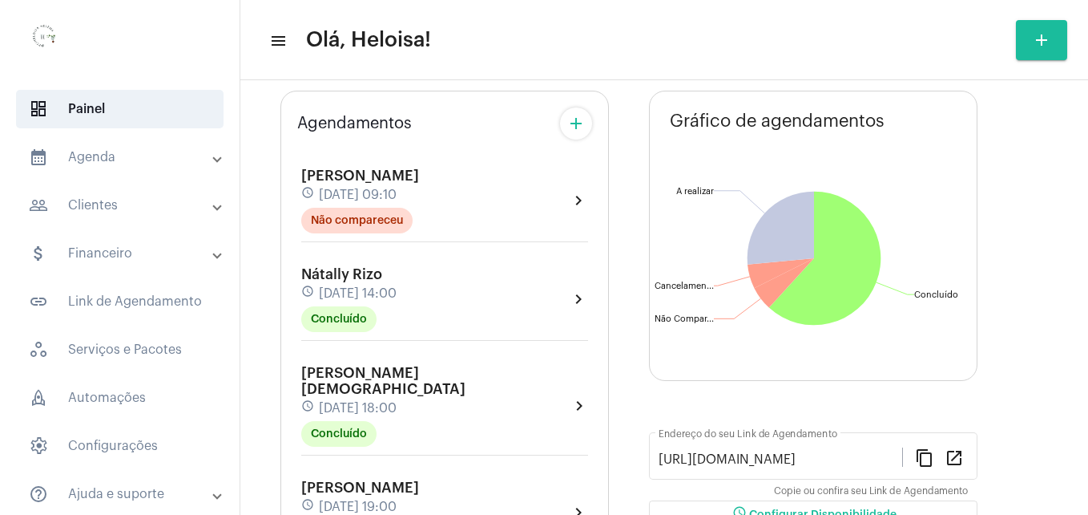
scroll to position [160, 0]
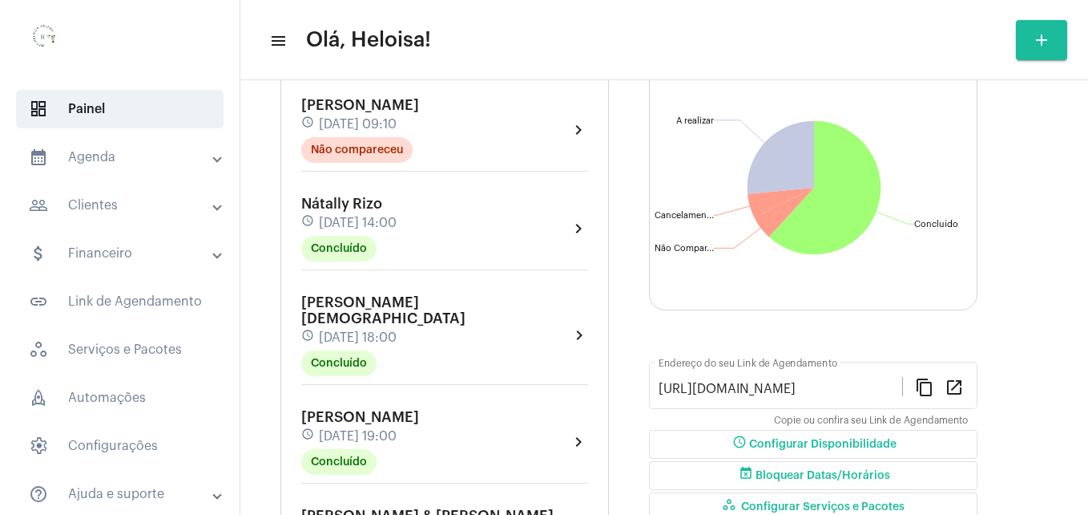
click at [104, 201] on mat-panel-title "people_outline Clientes" at bounding box center [121, 205] width 185 height 19
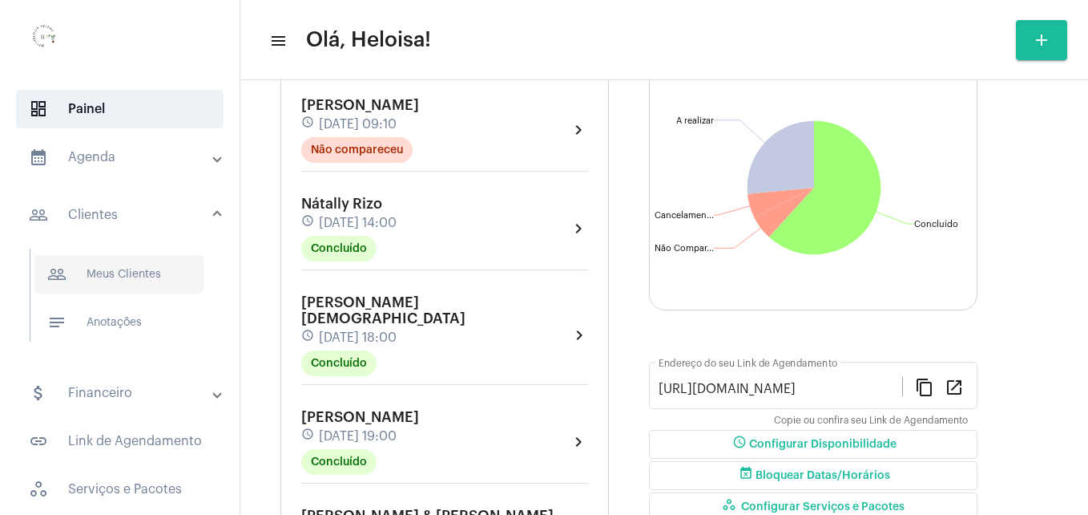
click at [118, 274] on span "people_outline Meus Clientes" at bounding box center [118, 274] width 169 height 38
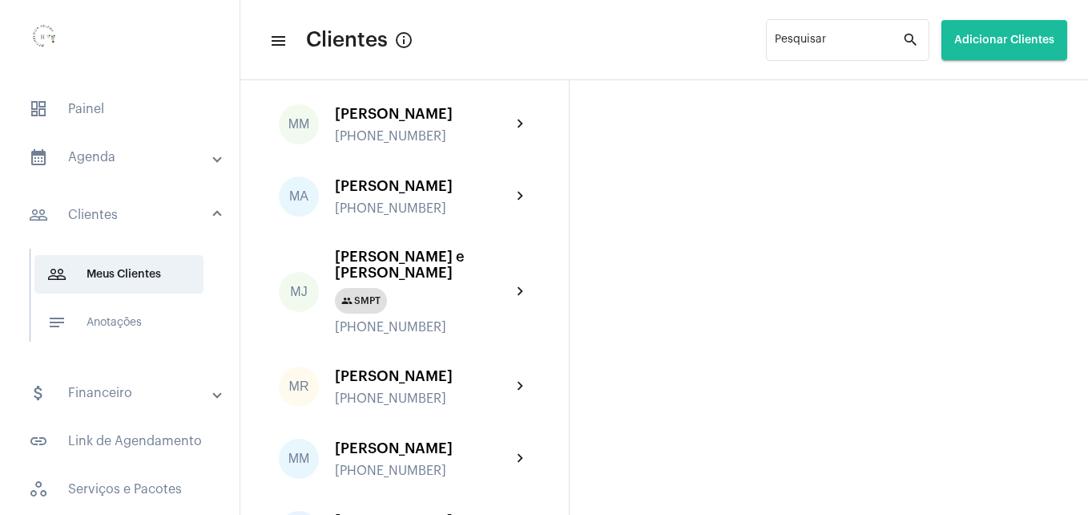
scroll to position [2565, 0]
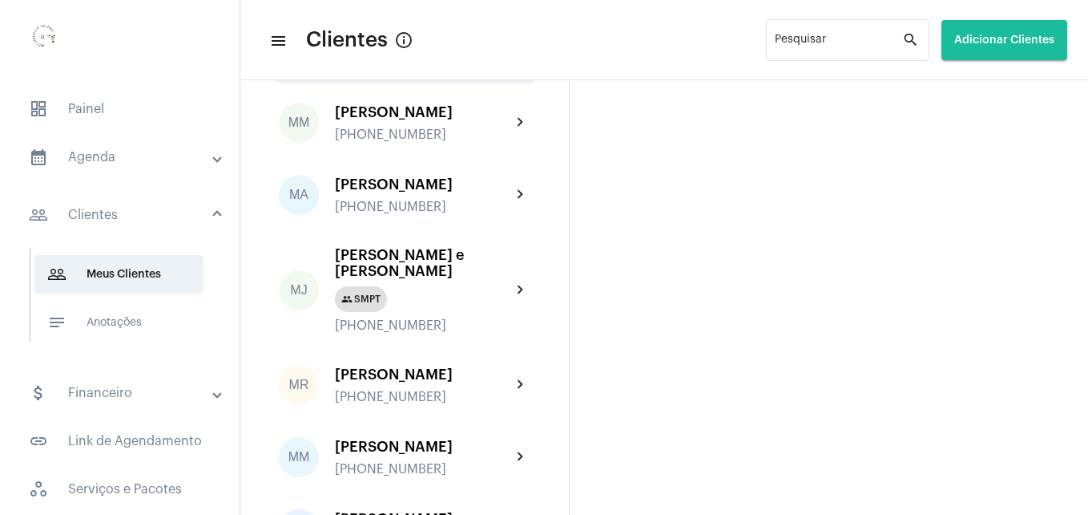
click at [375, 48] on div "[PERSON_NAME]" at bounding box center [423, 40] width 176 height 16
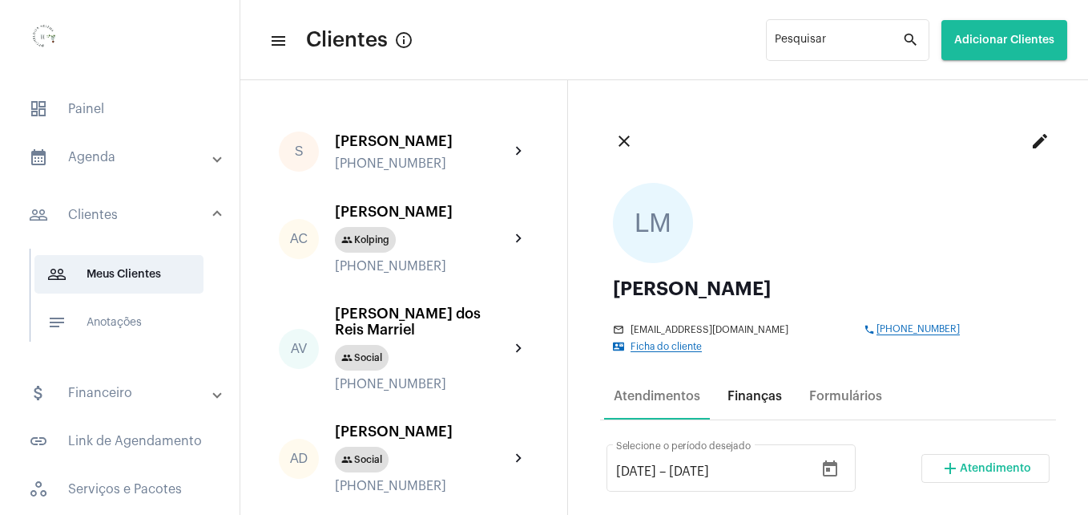
click at [747, 402] on div "Finanças" at bounding box center [755, 396] width 55 height 14
